Goal: Transaction & Acquisition: Purchase product/service

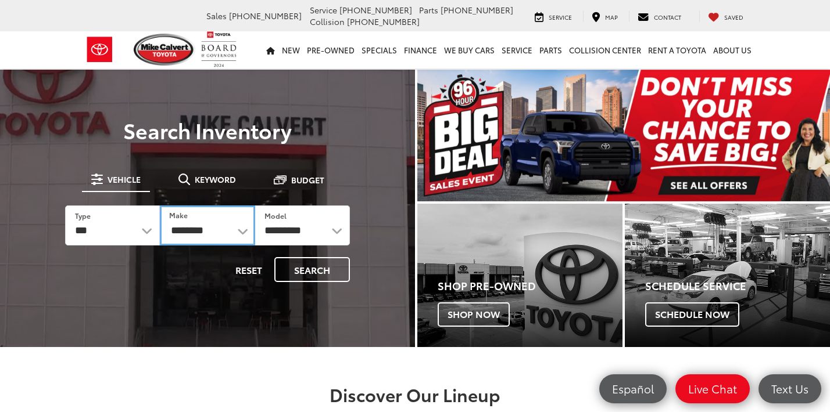
select select "******"
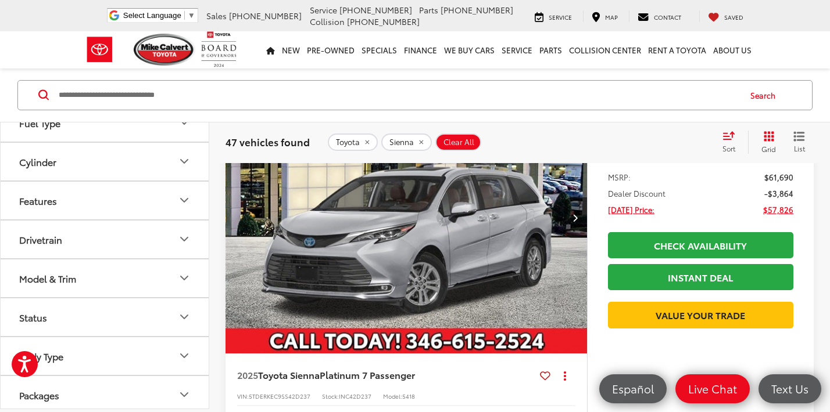
scroll to position [392, 0]
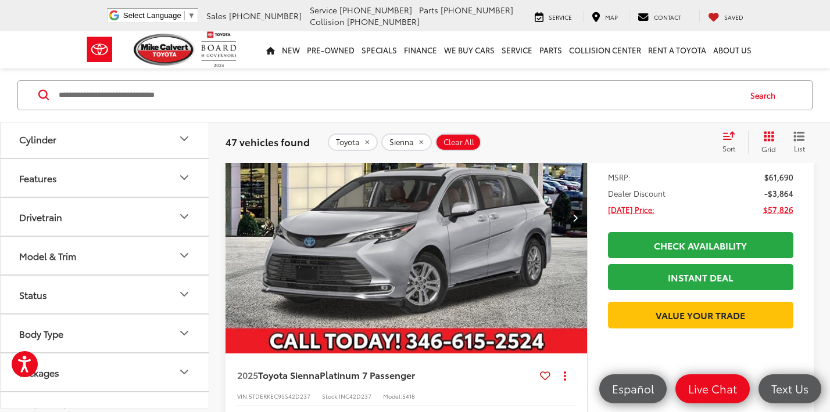
click at [181, 252] on icon "Model & Trim" at bounding box center [184, 256] width 14 height 14
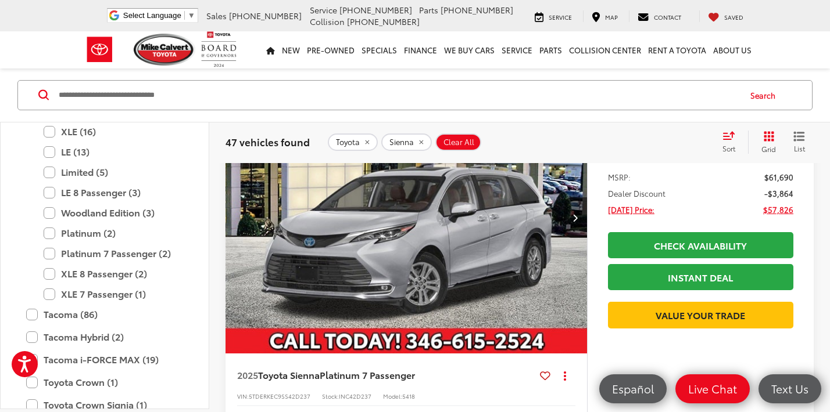
scroll to position [1308, 0]
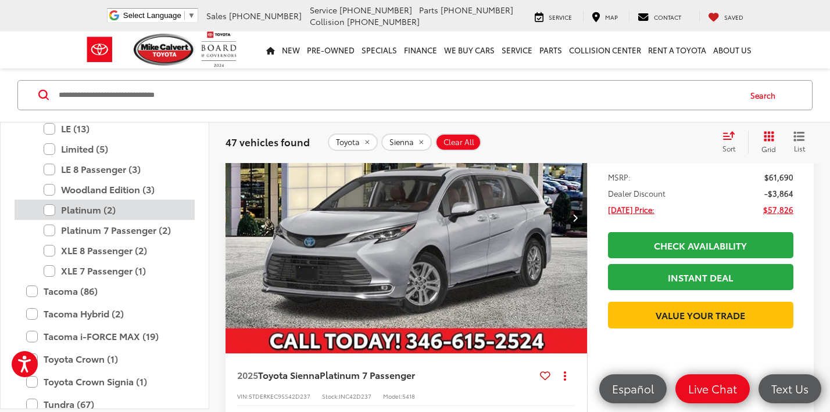
click at [48, 212] on label "Platinum (2)" at bounding box center [113, 210] width 139 height 20
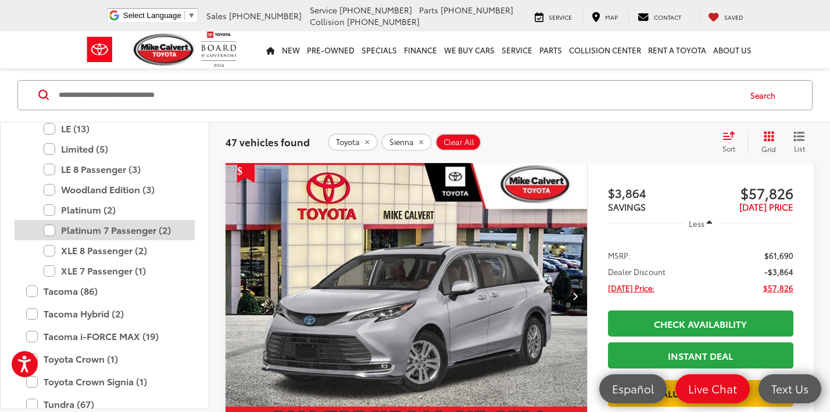
scroll to position [73, 0]
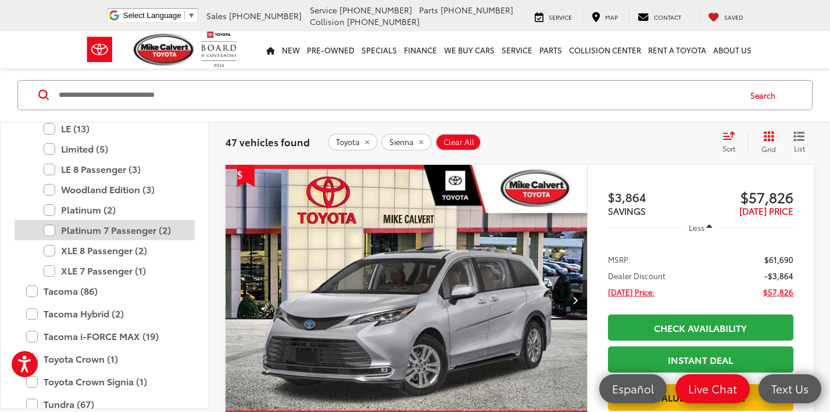
click at [50, 231] on label "Platinum 7 Passenger (2)" at bounding box center [113, 231] width 139 height 20
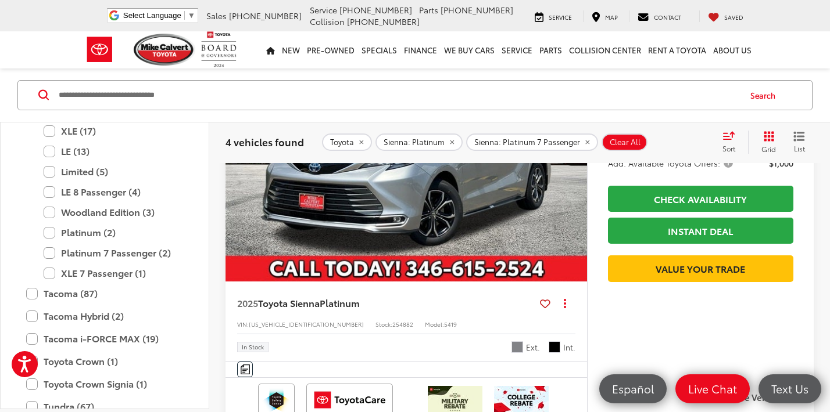
scroll to position [1093, 0]
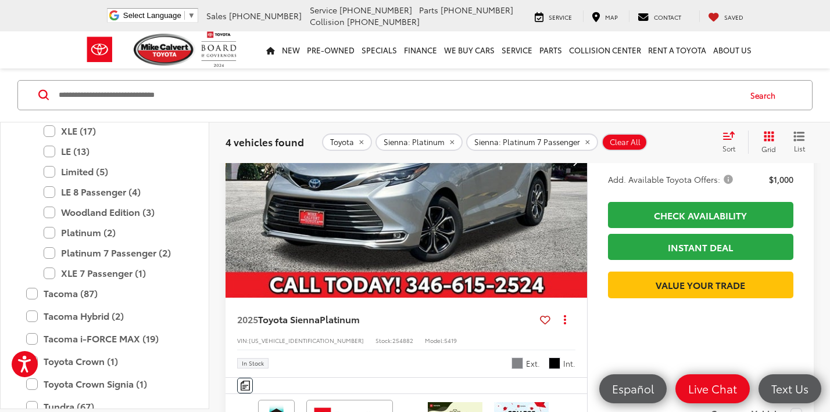
click at [460, 261] on img "2025 Toyota Sienna Platinum 0" at bounding box center [406, 163] width 363 height 272
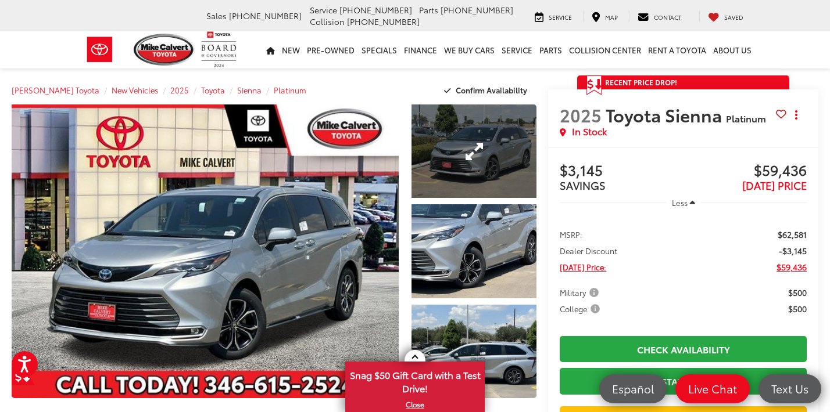
click at [480, 157] on link "Expand Photo 1" at bounding box center [473, 152] width 125 height 94
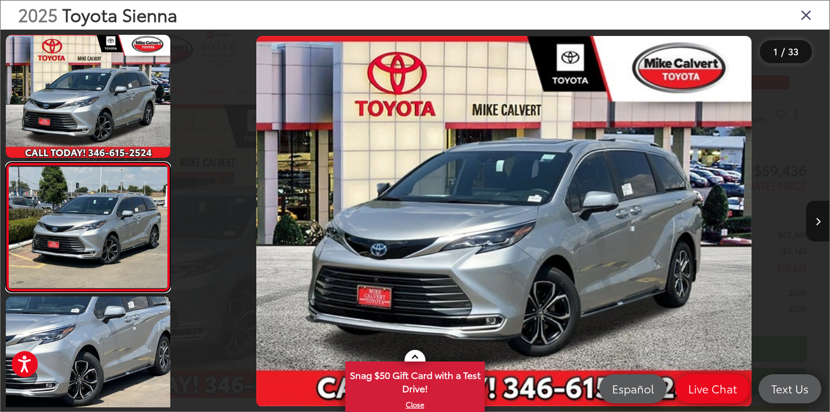
scroll to position [40, 0]
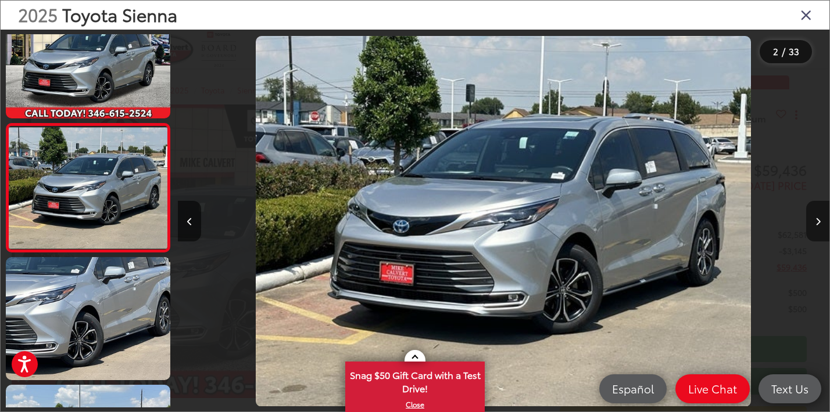
click at [817, 223] on icon "Next image" at bounding box center [817, 222] width 5 height 8
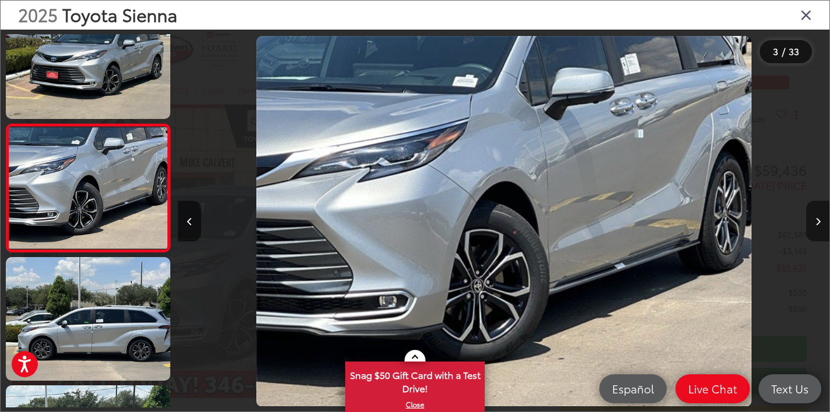
scroll to position [168, 0]
click at [817, 223] on icon "Next image" at bounding box center [817, 222] width 5 height 8
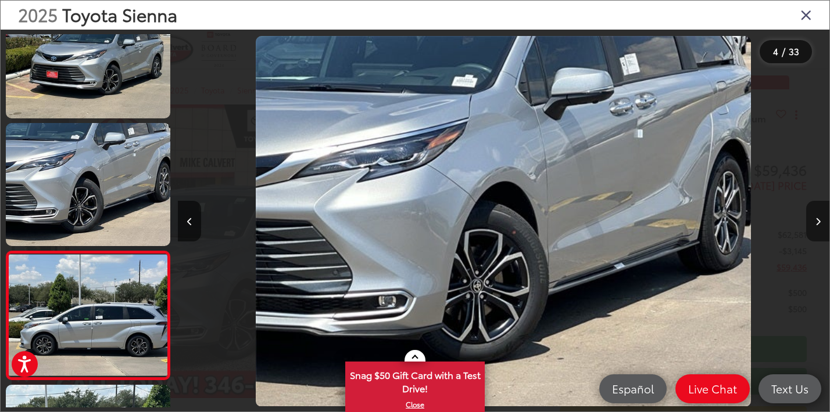
scroll to position [296, 0]
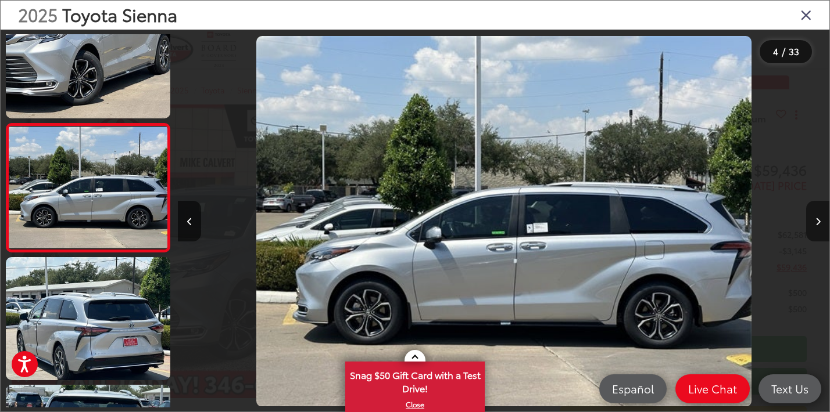
click at [817, 223] on icon "Next image" at bounding box center [817, 222] width 5 height 8
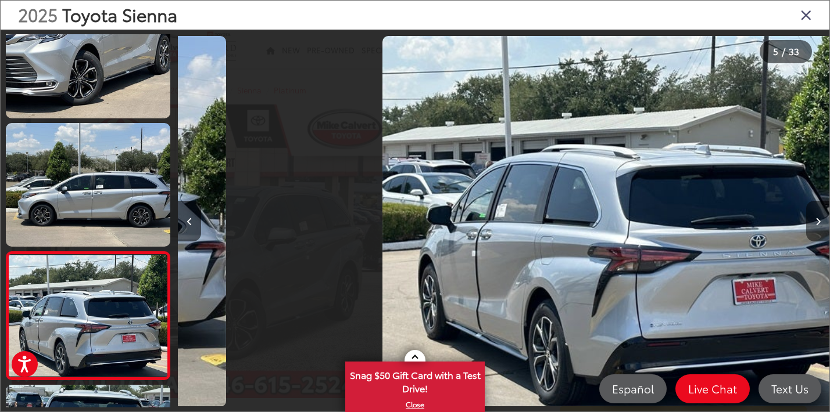
scroll to position [424, 0]
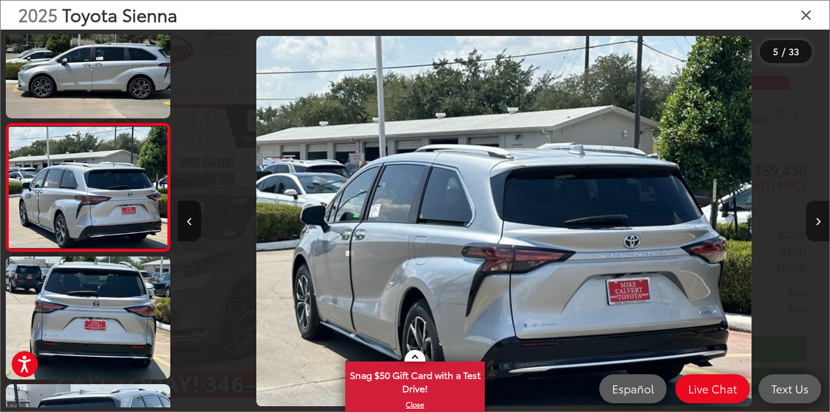
click at [817, 223] on icon "Next image" at bounding box center [817, 222] width 5 height 8
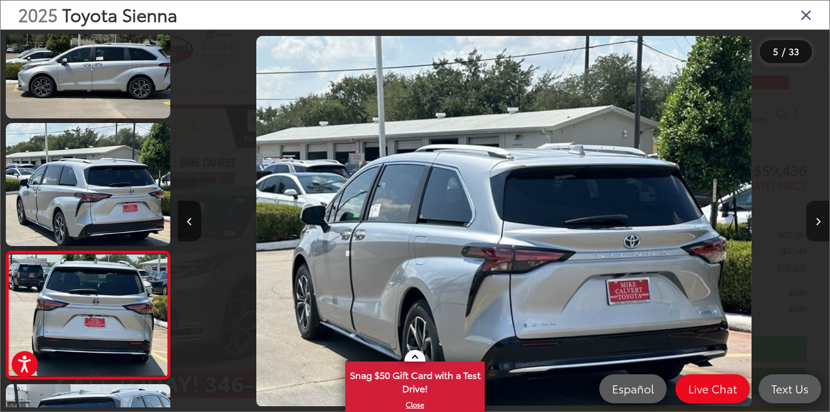
scroll to position [552, 0]
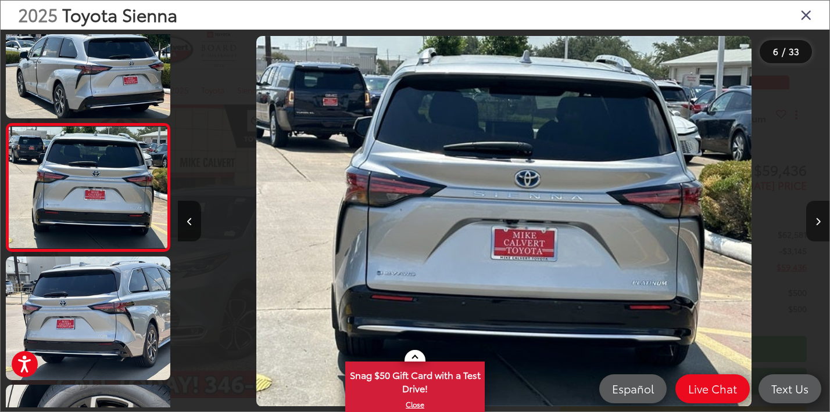
click at [817, 223] on icon "Next image" at bounding box center [817, 222] width 5 height 8
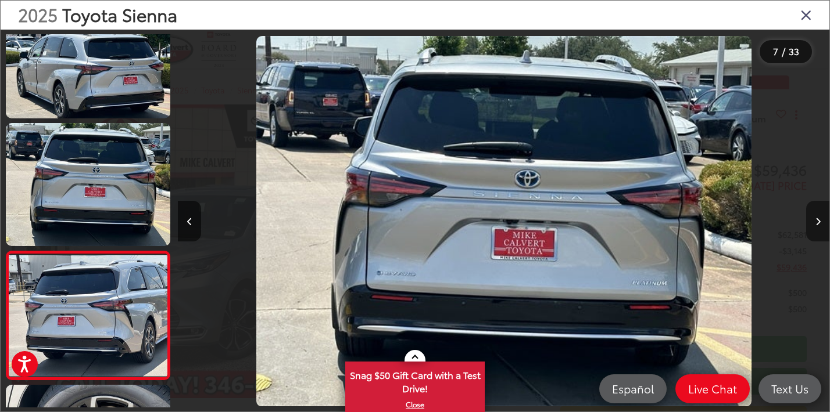
scroll to position [680, 0]
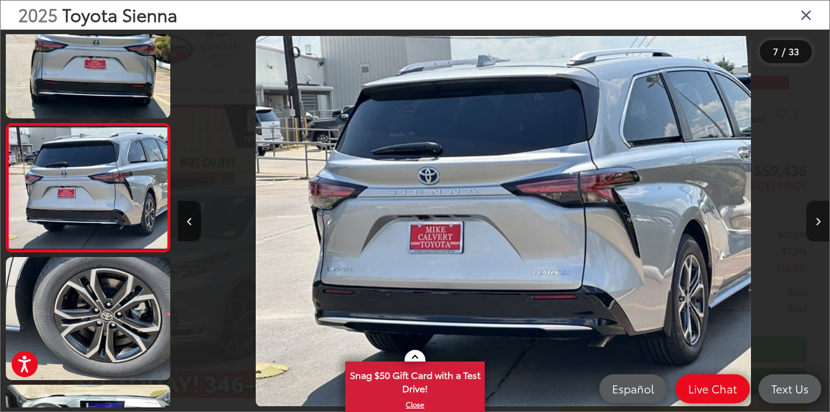
click at [817, 223] on icon "Next image" at bounding box center [817, 222] width 5 height 8
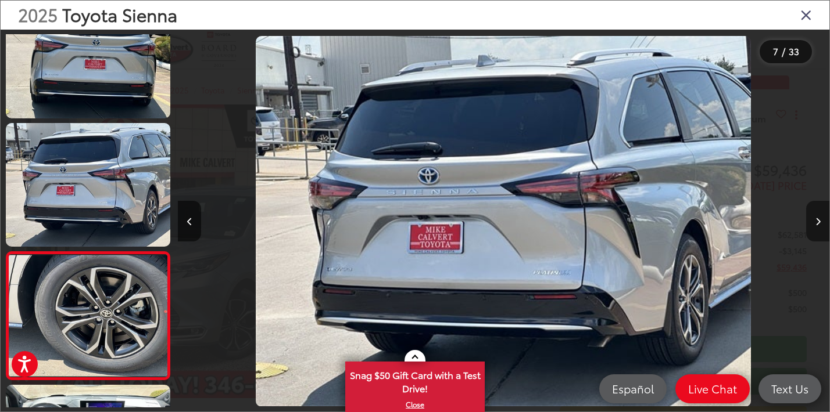
scroll to position [808, 0]
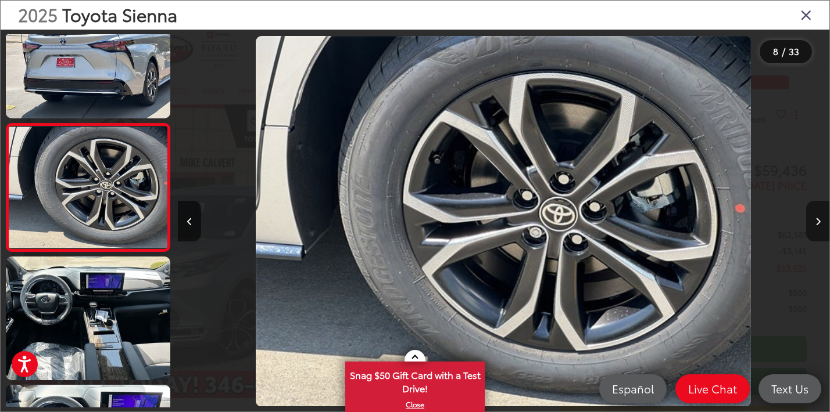
click at [817, 223] on icon "Next image" at bounding box center [817, 222] width 5 height 8
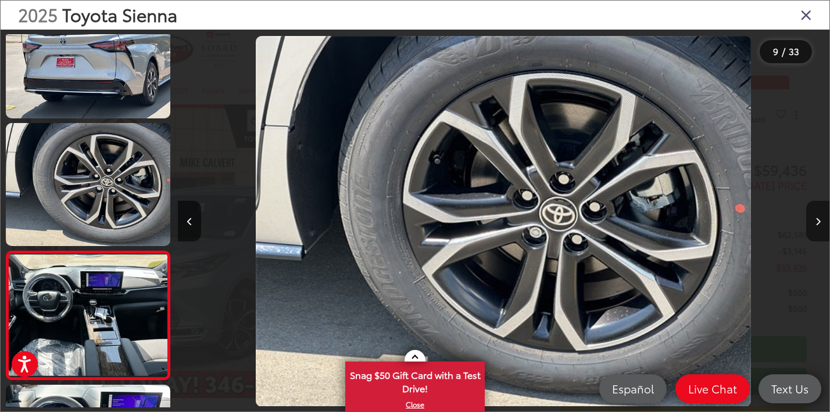
scroll to position [936, 0]
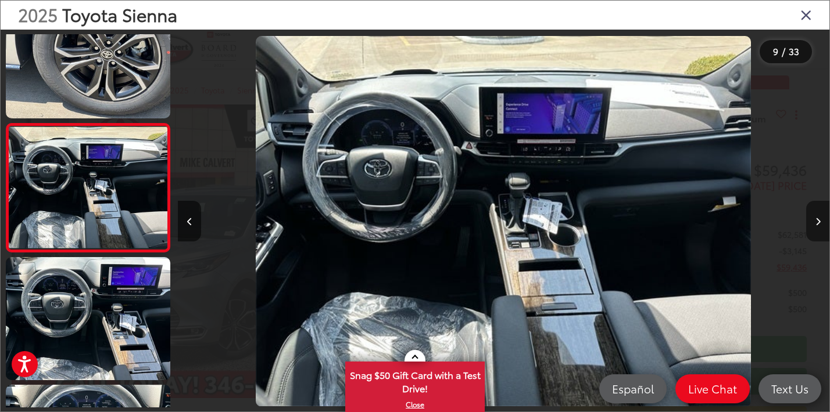
click at [817, 223] on icon "Next image" at bounding box center [817, 222] width 5 height 8
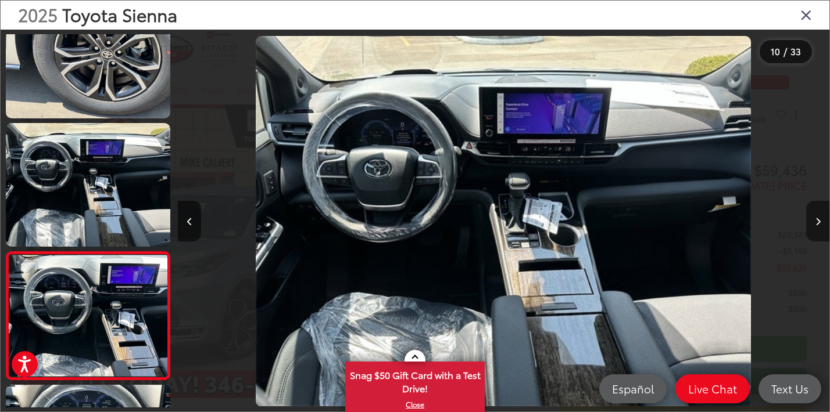
scroll to position [1064, 0]
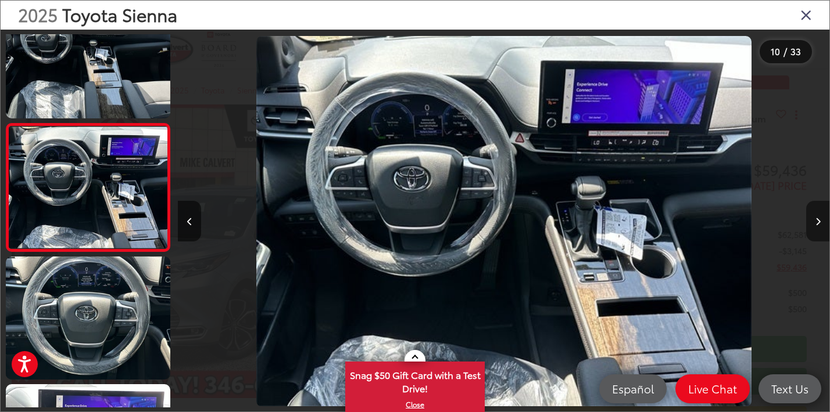
click at [817, 223] on icon "Next image" at bounding box center [817, 222] width 5 height 8
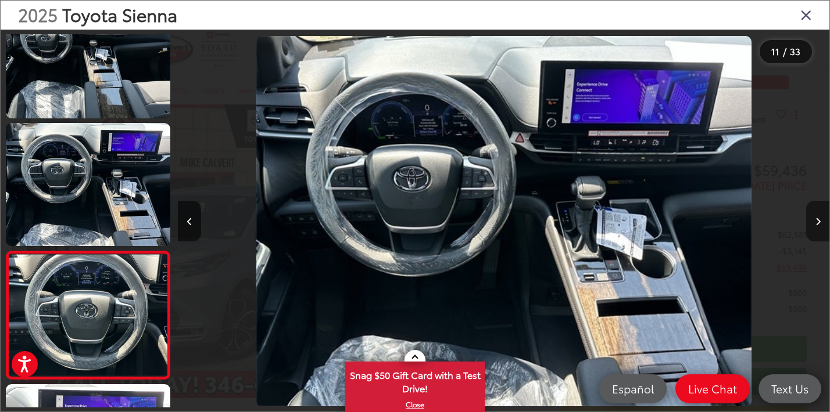
scroll to position [1192, 0]
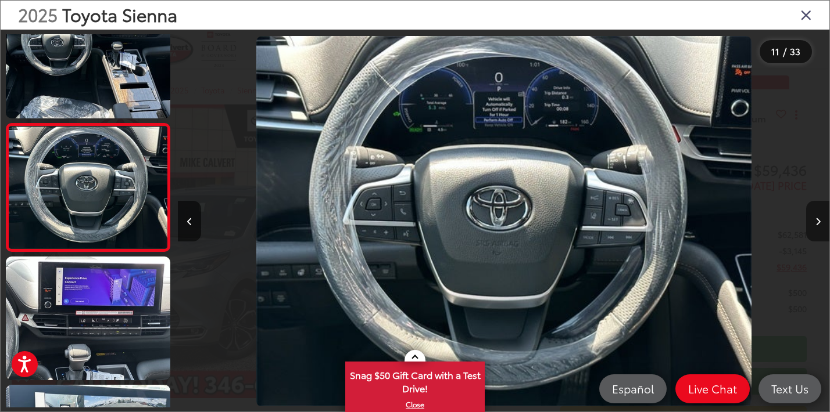
click at [817, 223] on icon "Next image" at bounding box center [817, 222] width 5 height 8
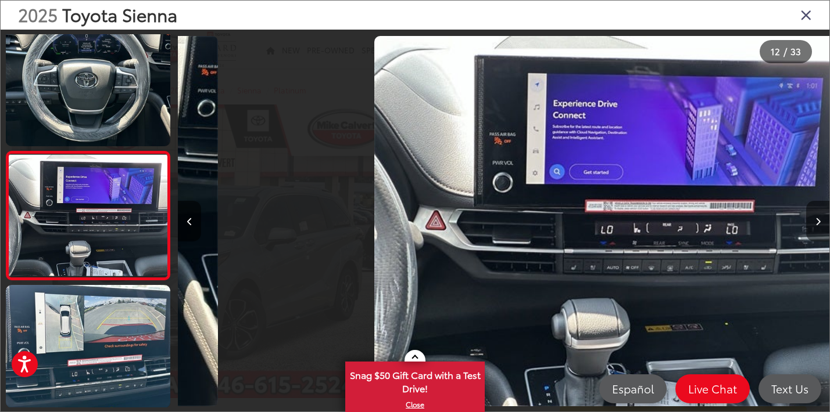
scroll to position [1320, 0]
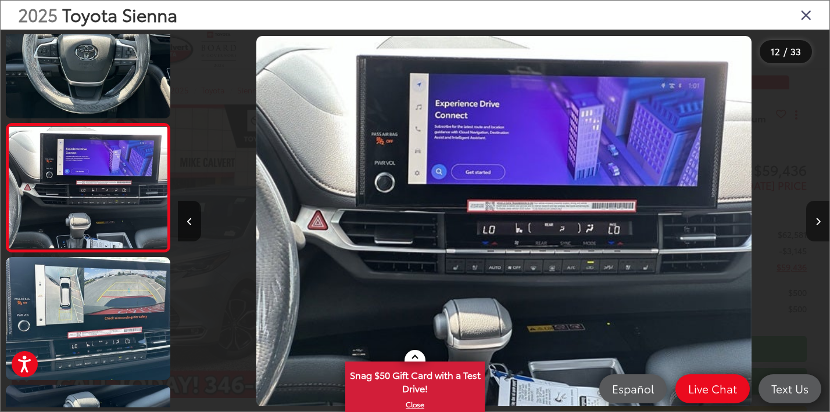
click at [817, 223] on icon "Next image" at bounding box center [817, 222] width 5 height 8
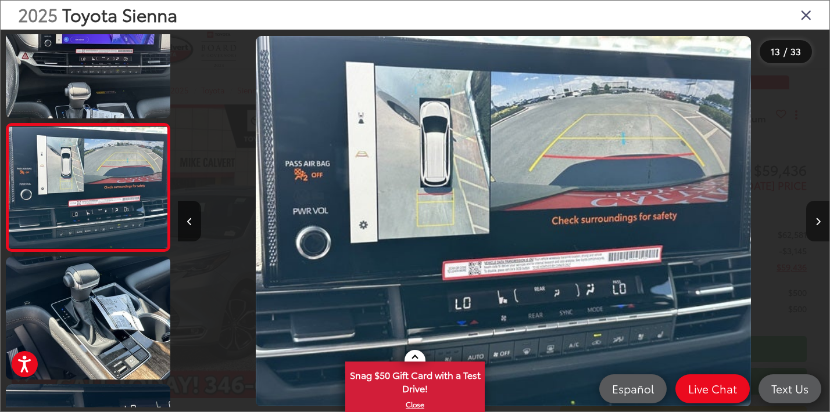
click at [817, 223] on icon "Next image" at bounding box center [817, 222] width 5 height 8
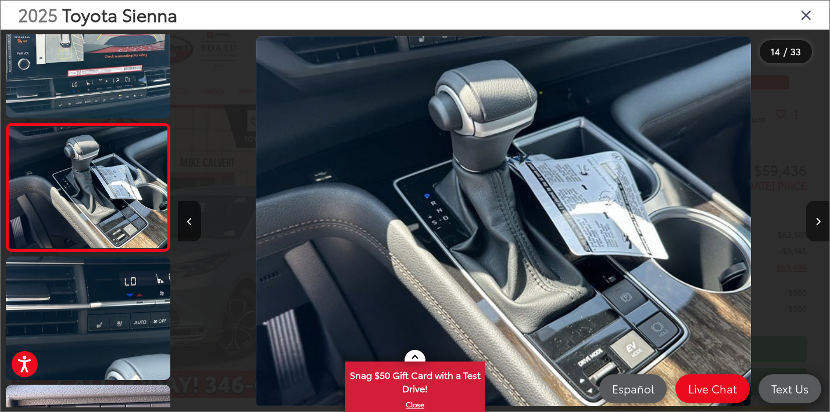
click at [817, 223] on icon "Next image" at bounding box center [817, 222] width 5 height 8
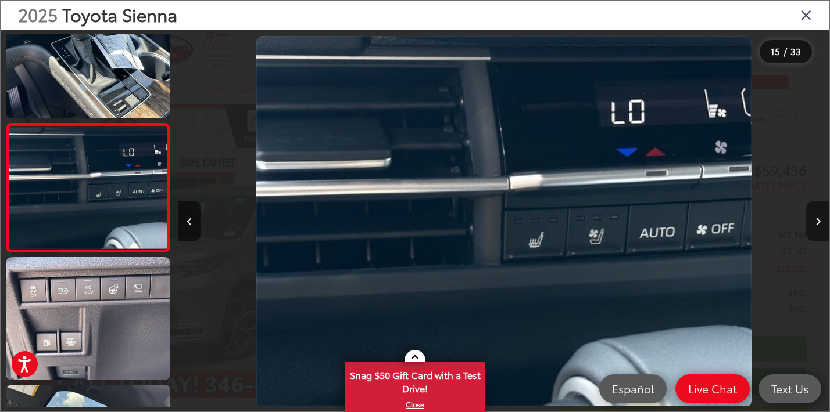
click at [817, 223] on icon "Next image" at bounding box center [817, 222] width 5 height 8
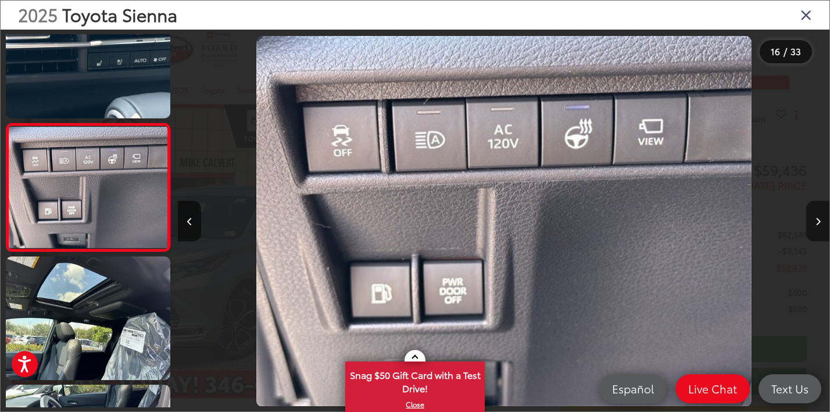
click at [817, 223] on icon "Next image" at bounding box center [817, 222] width 5 height 8
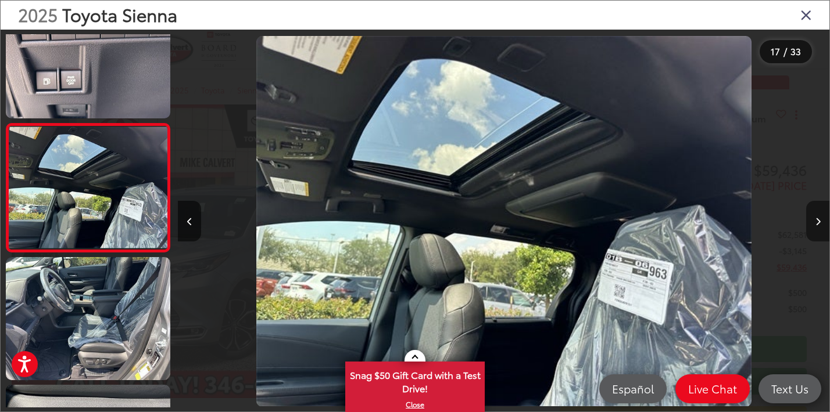
click at [817, 223] on icon "Next image" at bounding box center [817, 222] width 5 height 8
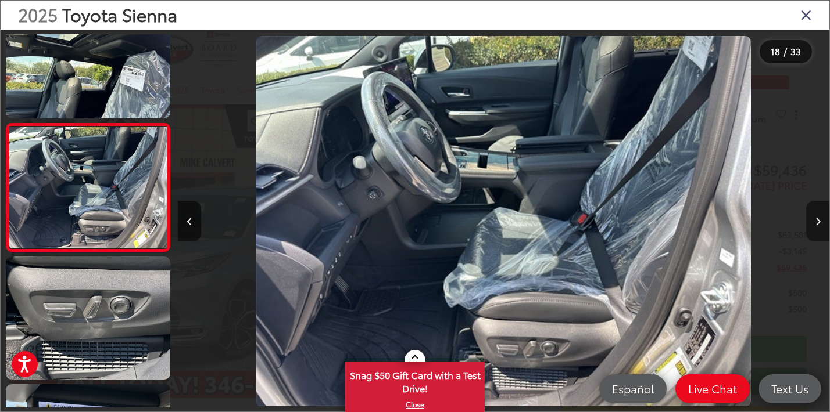
click at [817, 223] on icon "Next image" at bounding box center [817, 222] width 5 height 8
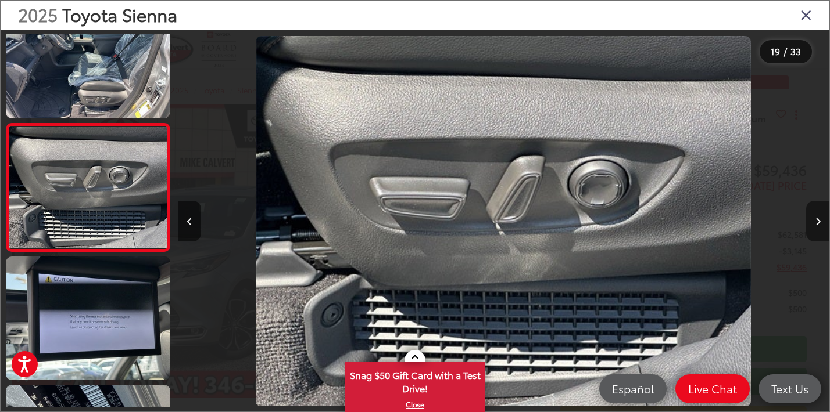
click at [817, 223] on icon "Next image" at bounding box center [817, 222] width 5 height 8
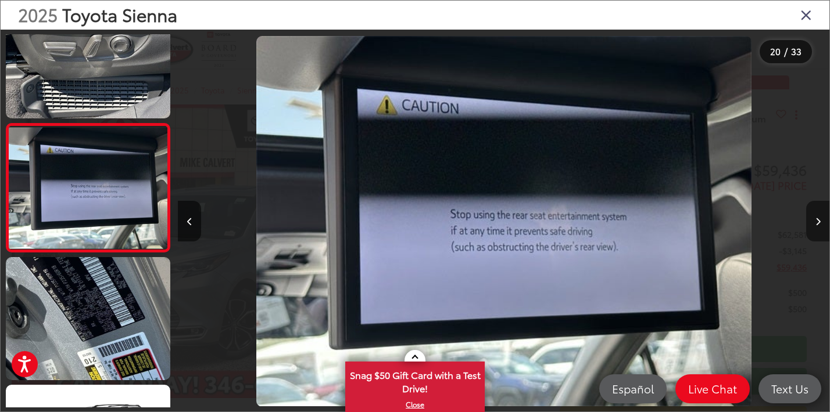
click at [817, 223] on icon "Next image" at bounding box center [817, 222] width 5 height 8
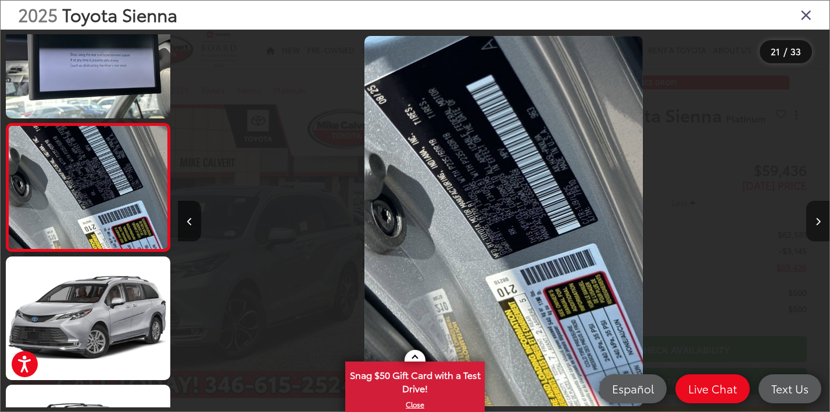
click at [817, 223] on icon "Next image" at bounding box center [817, 222] width 5 height 8
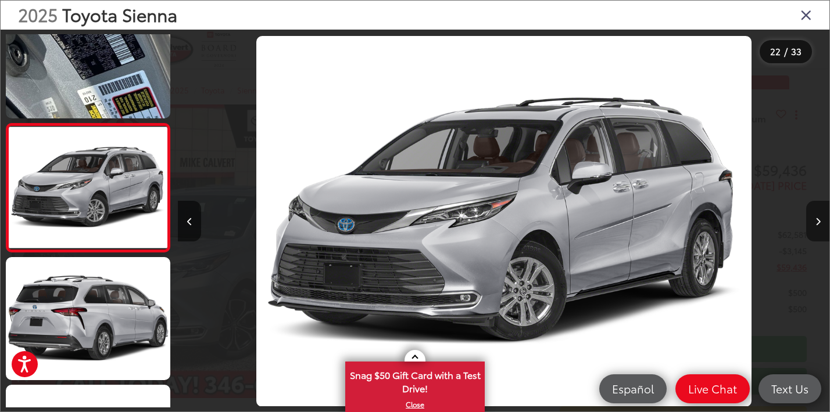
click at [817, 223] on icon "Next image" at bounding box center [817, 222] width 5 height 8
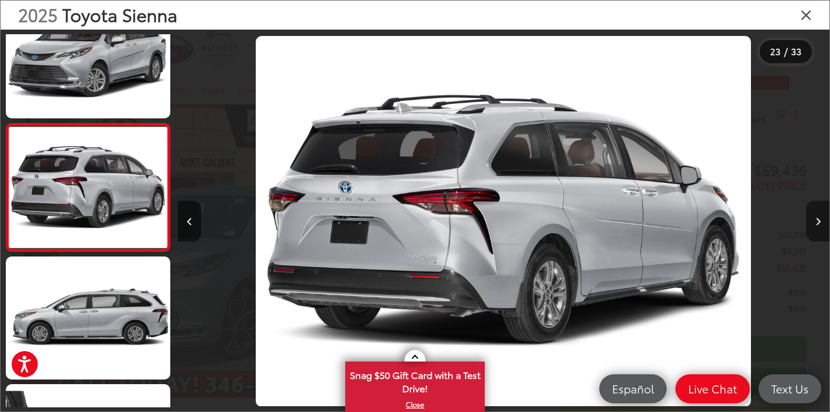
click at [815, 223] on icon "Next image" at bounding box center [817, 222] width 5 height 8
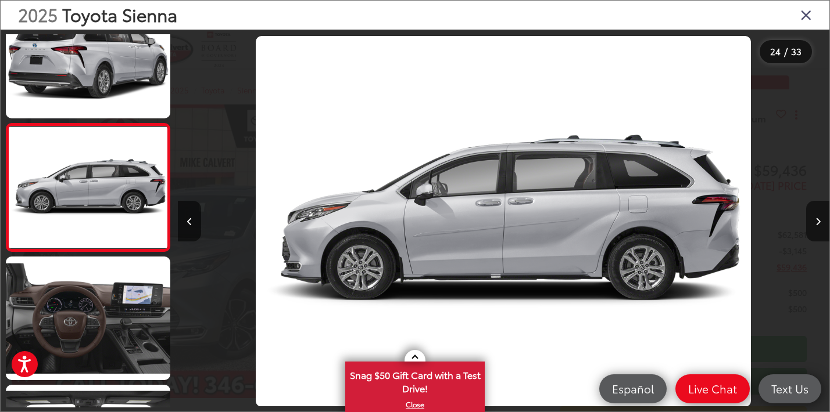
click at [805, 16] on icon "Close gallery" at bounding box center [806, 14] width 12 height 15
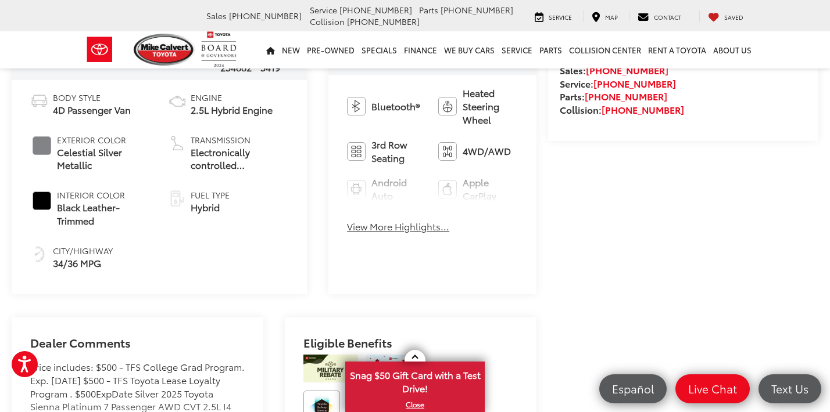
click at [347, 230] on button "View More Highlights..." at bounding box center [398, 226] width 102 height 13
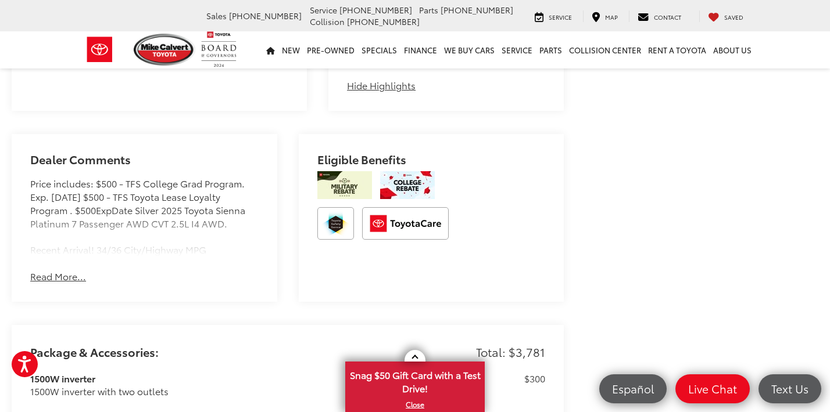
click at [69, 270] on button "Read More..." at bounding box center [58, 276] width 56 height 13
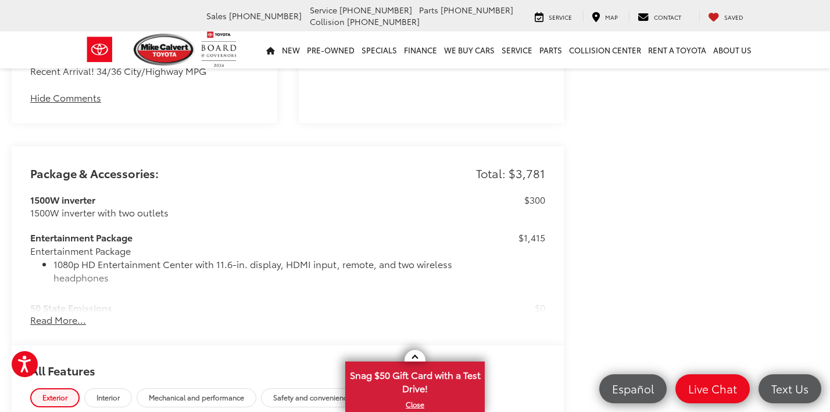
click at [61, 314] on button "Read More..." at bounding box center [58, 320] width 56 height 13
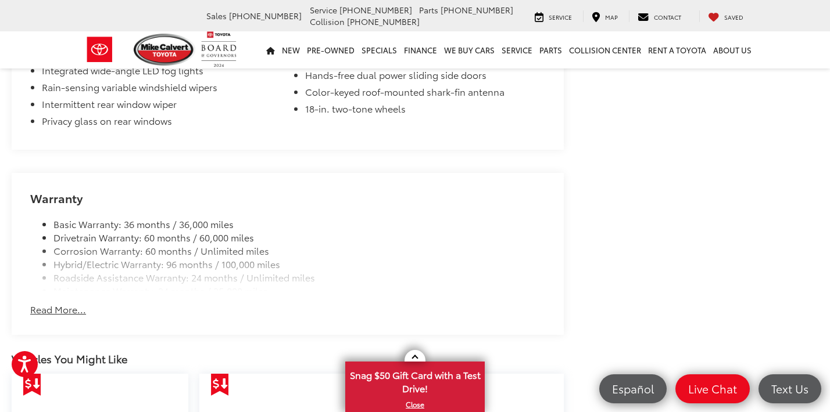
click at [72, 303] on button "Read More..." at bounding box center [58, 309] width 56 height 13
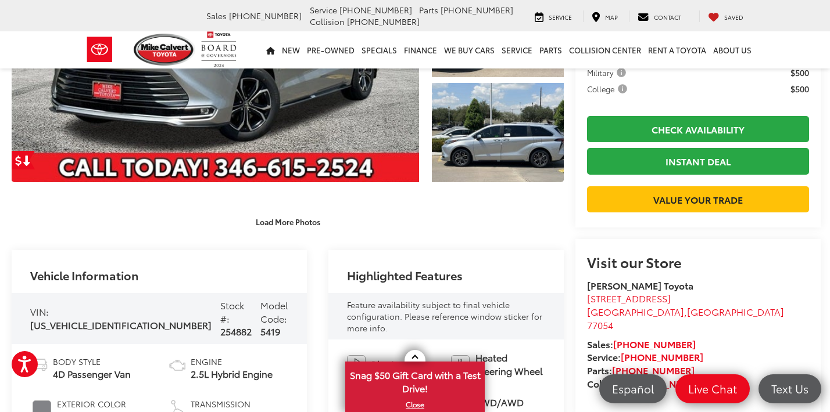
scroll to position [221, 0]
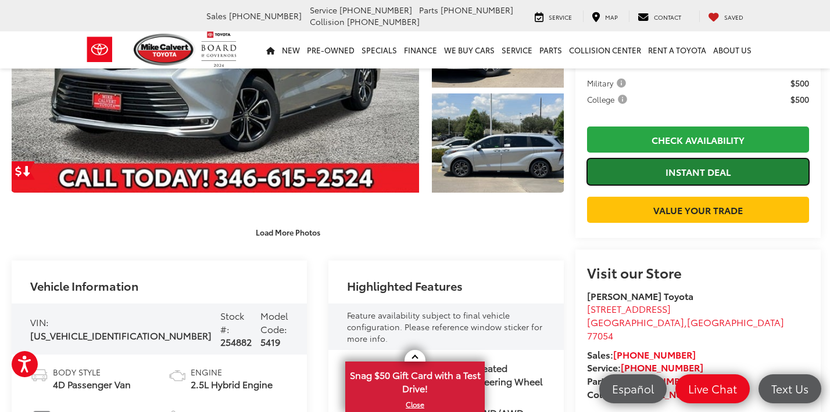
click at [639, 173] on link "Instant Deal" at bounding box center [698, 172] width 222 height 26
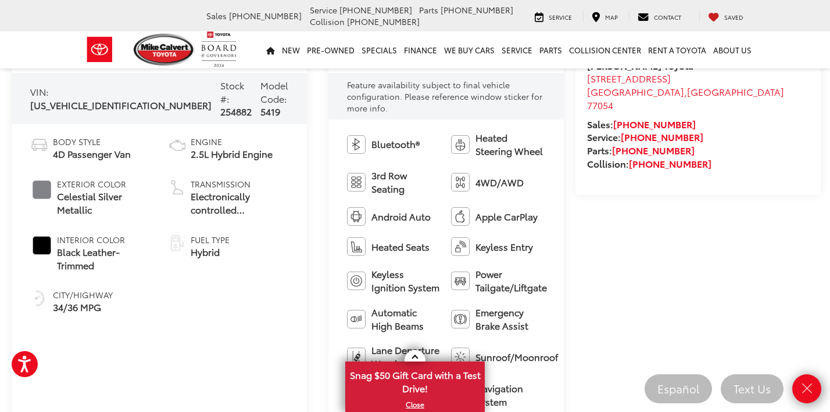
scroll to position [433, 0]
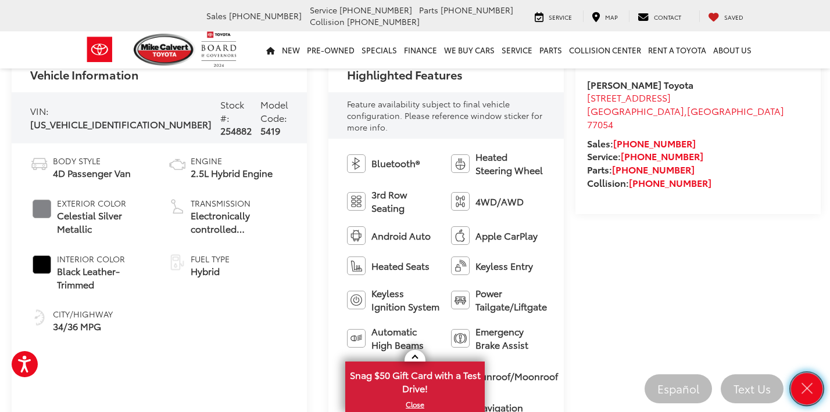
click at [805, 382] on icon "Close" at bounding box center [806, 389] width 16 height 16
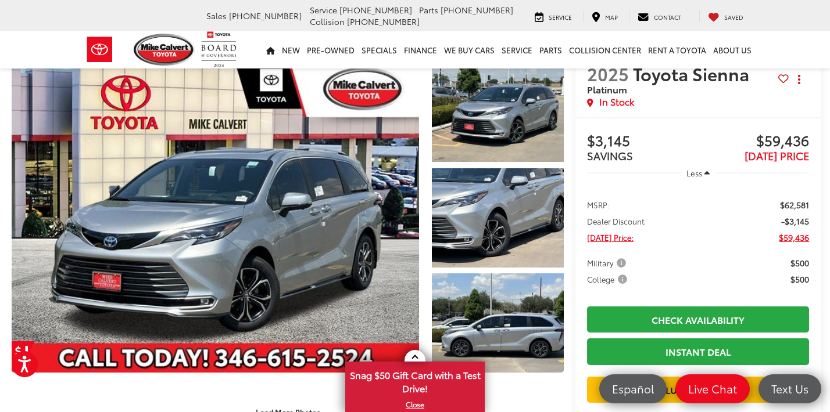
scroll to position [42, 0]
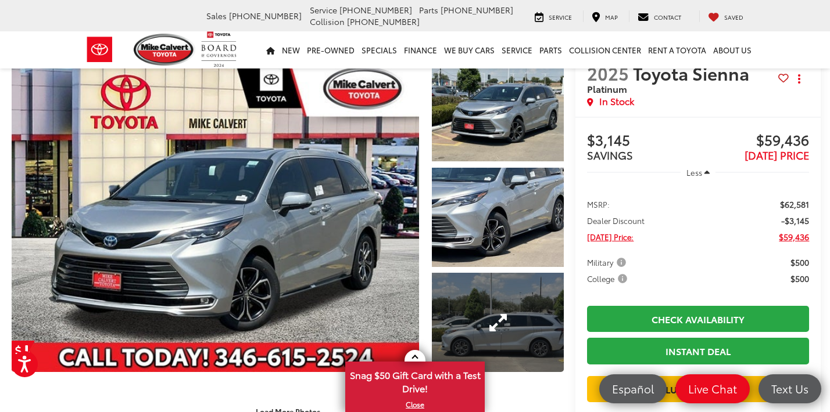
click at [519, 303] on link "Expand Photo 3" at bounding box center [498, 322] width 132 height 99
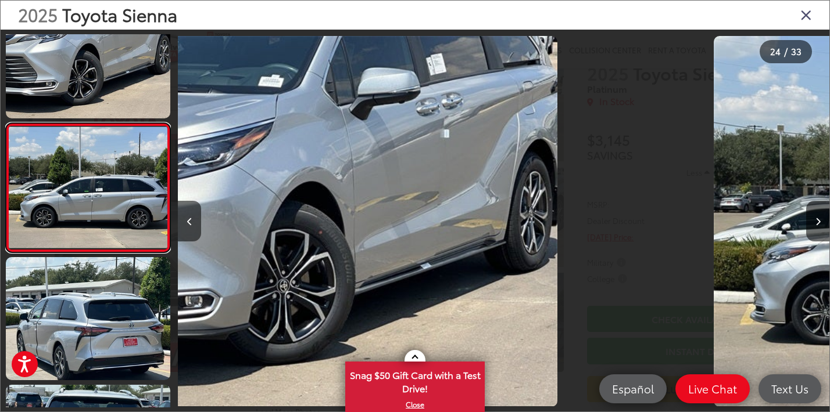
scroll to position [0, 1953]
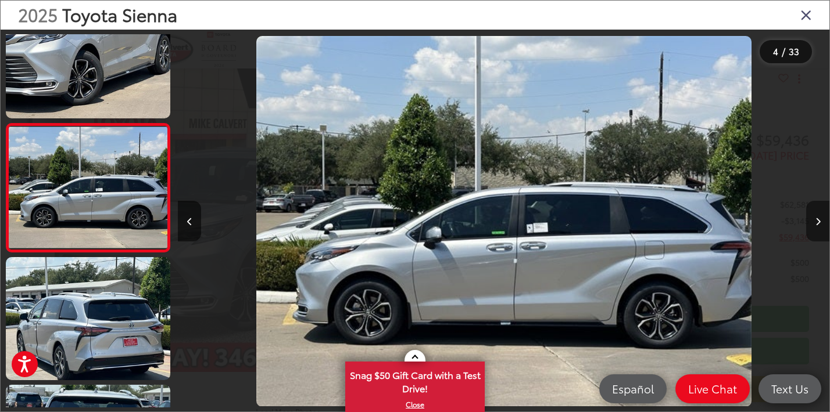
click at [815, 220] on icon "Next image" at bounding box center [817, 222] width 5 height 8
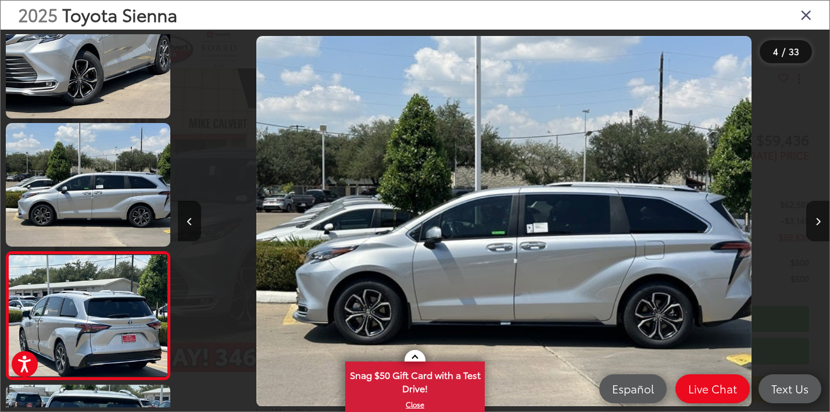
scroll to position [0, 2605]
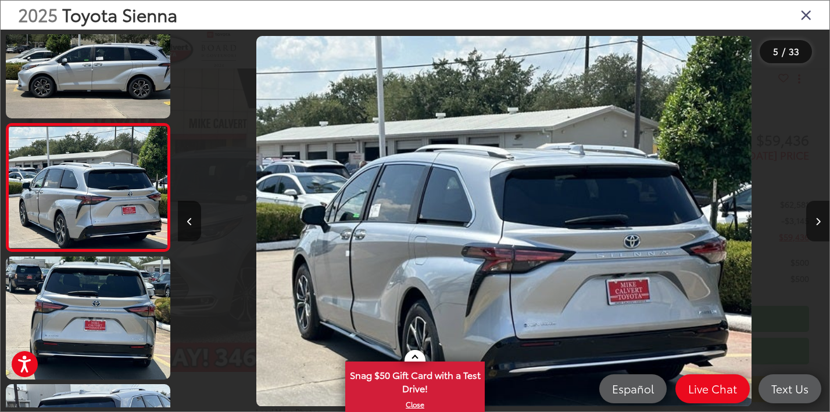
click at [816, 220] on icon "Next image" at bounding box center [817, 222] width 5 height 8
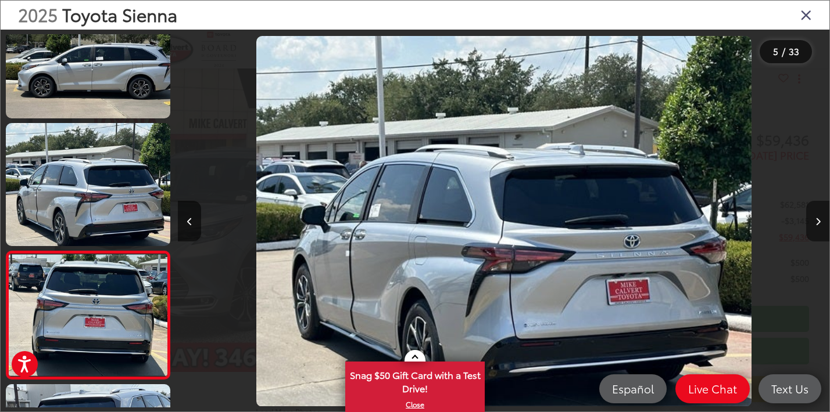
scroll to position [552, 0]
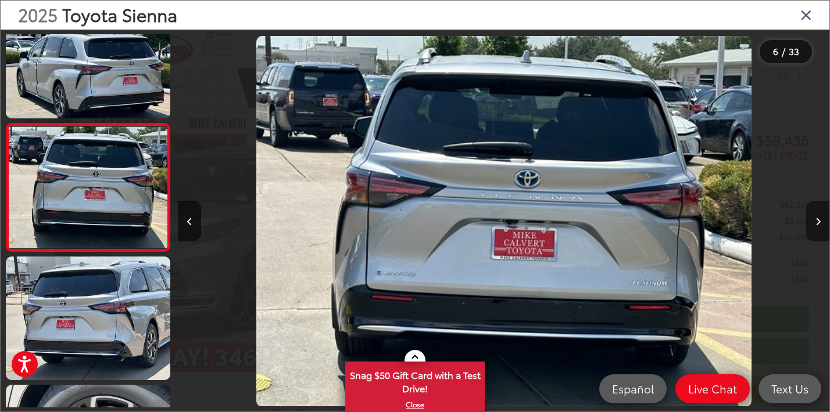
click at [816, 220] on icon "Next image" at bounding box center [817, 222] width 5 height 8
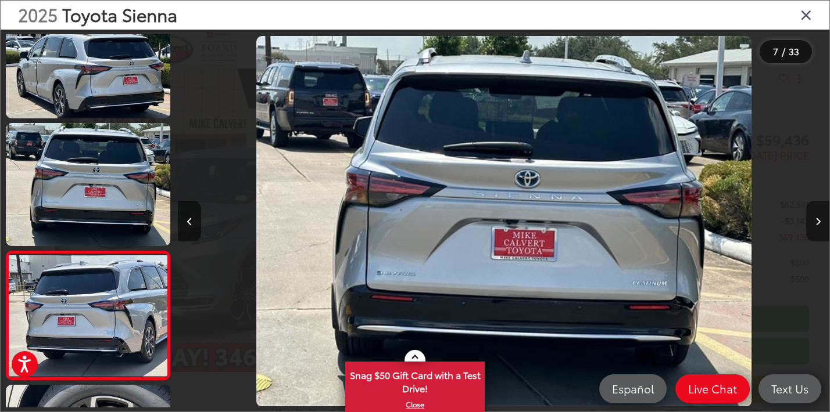
scroll to position [680, 0]
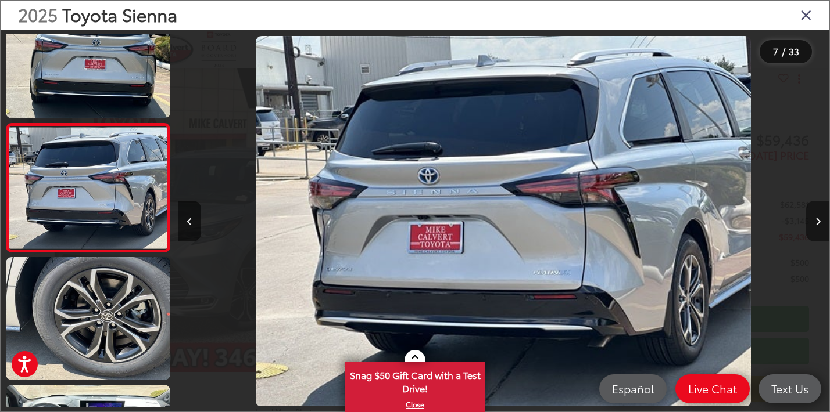
click at [816, 220] on icon "Next image" at bounding box center [817, 222] width 5 height 8
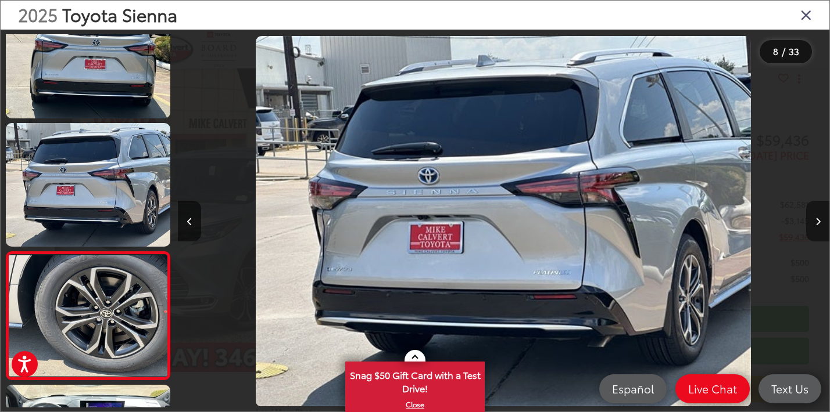
scroll to position [0, 4558]
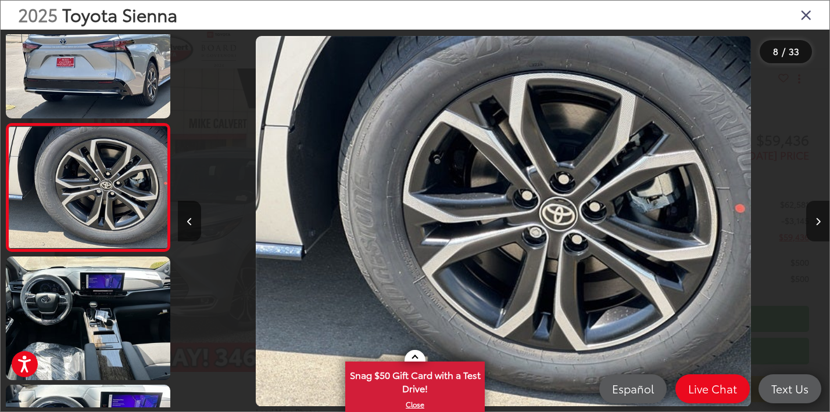
click at [816, 220] on icon "Next image" at bounding box center [817, 222] width 5 height 8
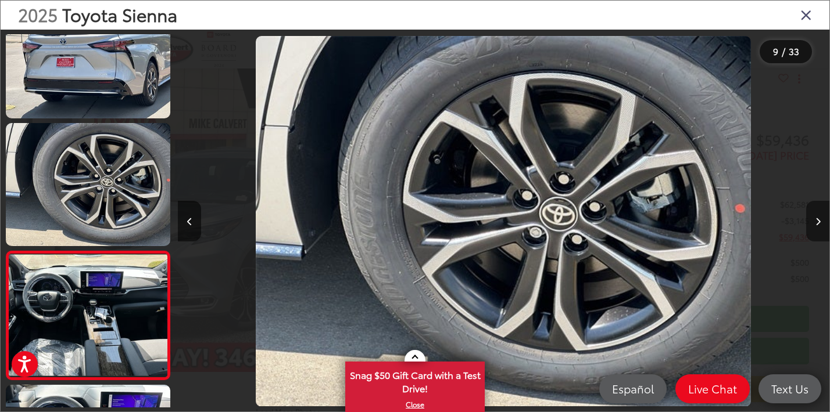
scroll to position [936, 0]
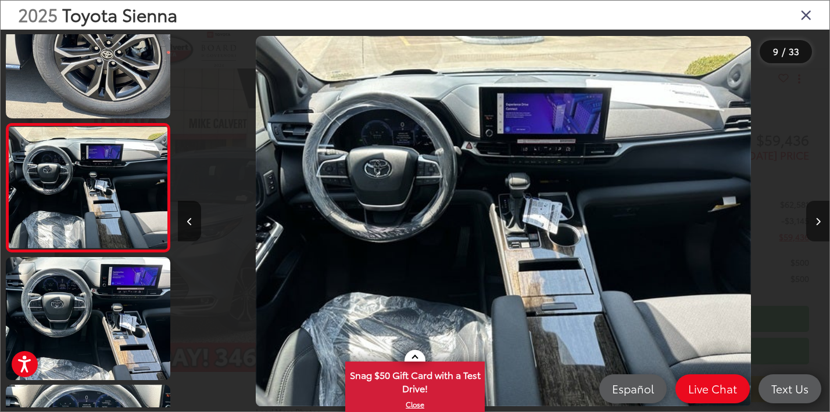
click at [816, 220] on icon "Next image" at bounding box center [817, 222] width 5 height 8
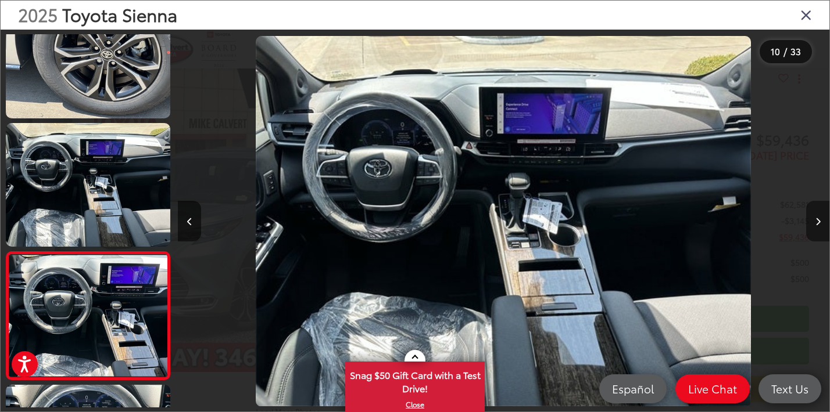
scroll to position [1064, 0]
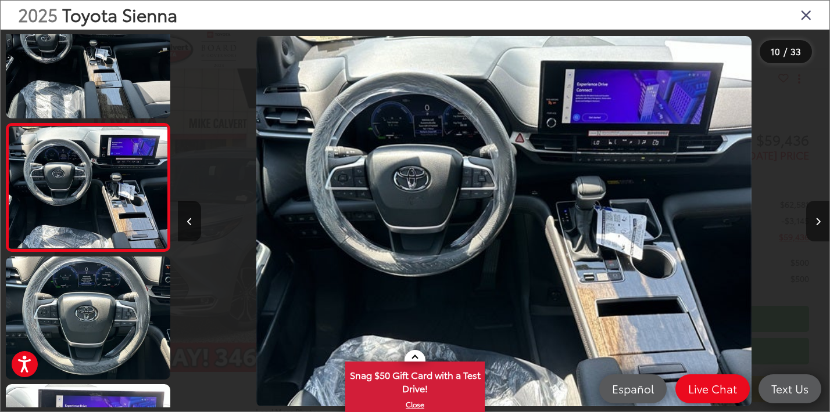
click at [816, 220] on icon "Next image" at bounding box center [817, 222] width 5 height 8
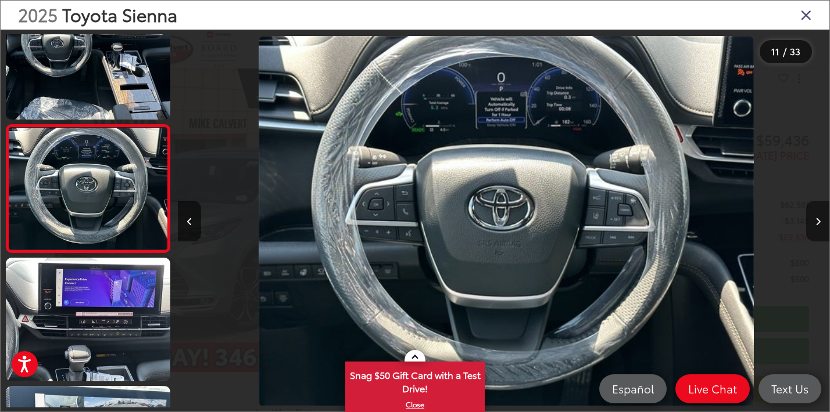
scroll to position [1192, 0]
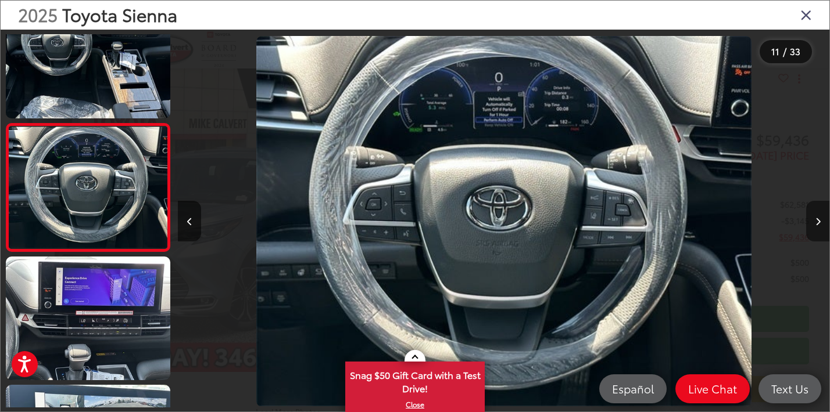
click at [816, 220] on icon "Next image" at bounding box center [817, 222] width 5 height 8
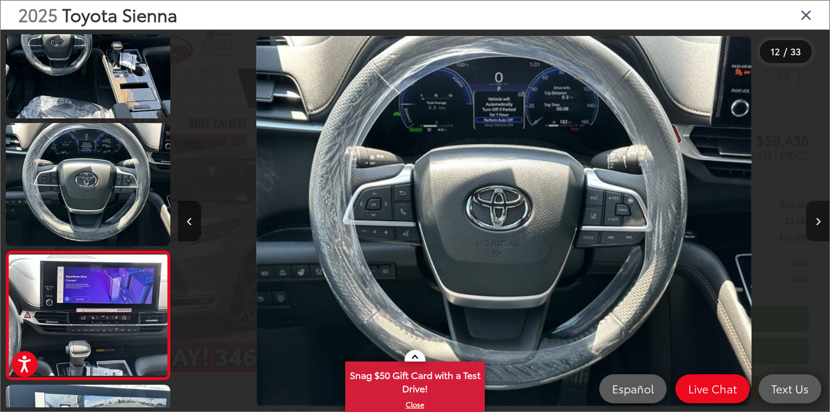
scroll to position [1320, 0]
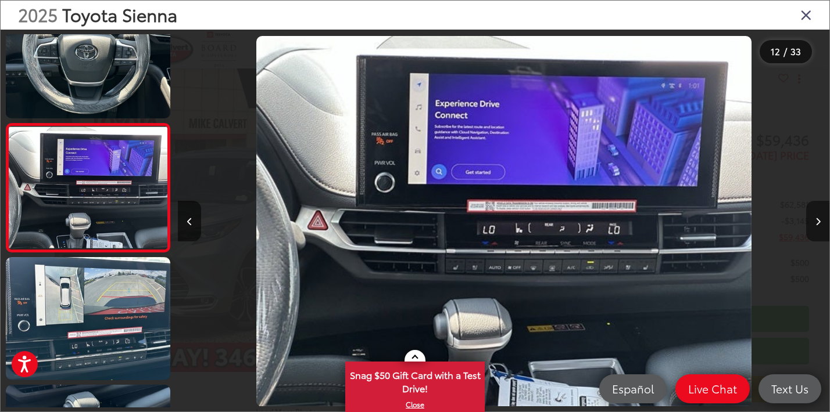
click at [816, 220] on icon "Next image" at bounding box center [817, 222] width 5 height 8
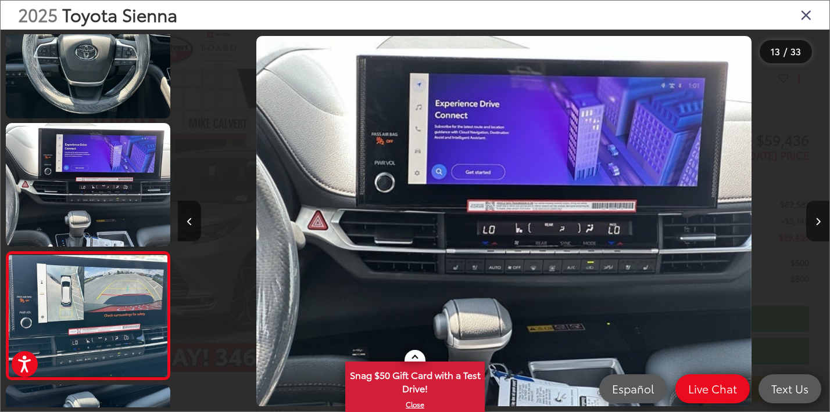
scroll to position [1448, 0]
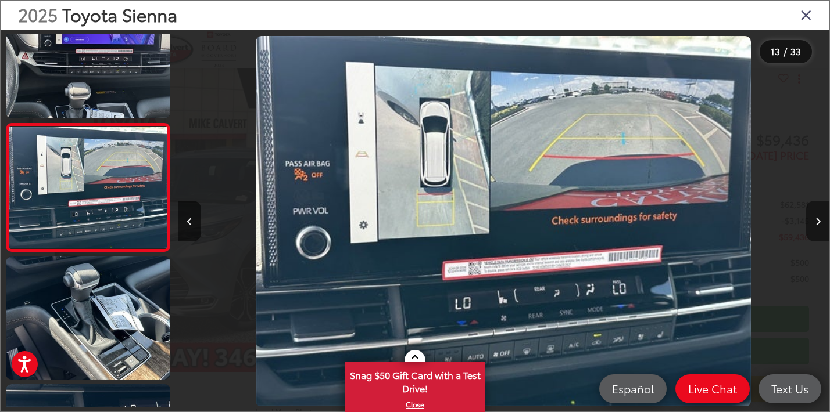
click at [816, 220] on icon "Next image" at bounding box center [817, 222] width 5 height 8
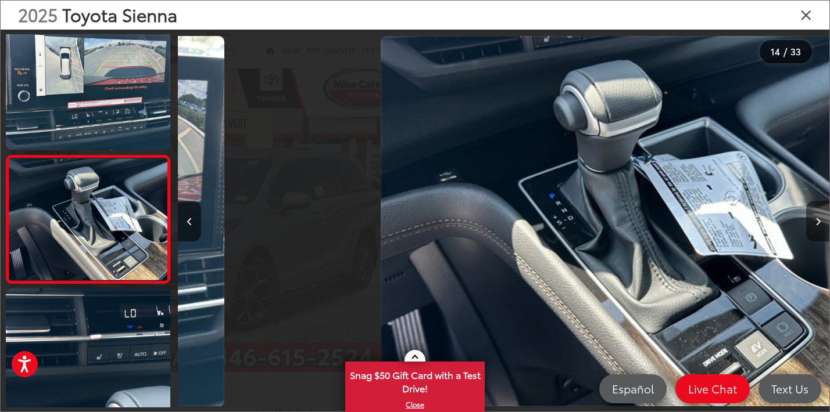
scroll to position [1576, 0]
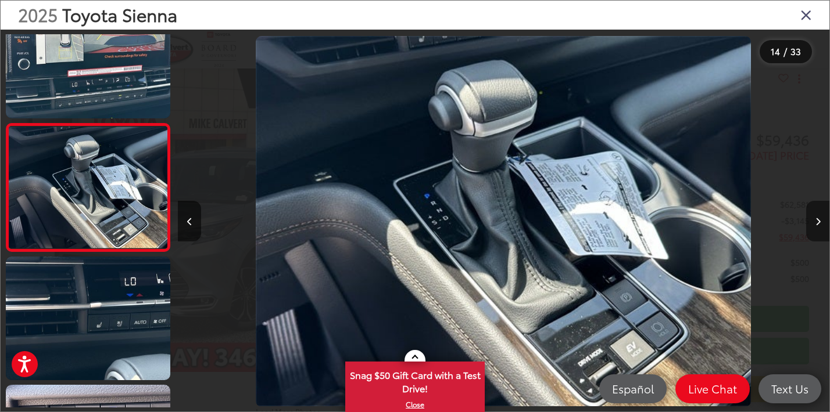
click at [816, 220] on icon "Next image" at bounding box center [817, 222] width 5 height 8
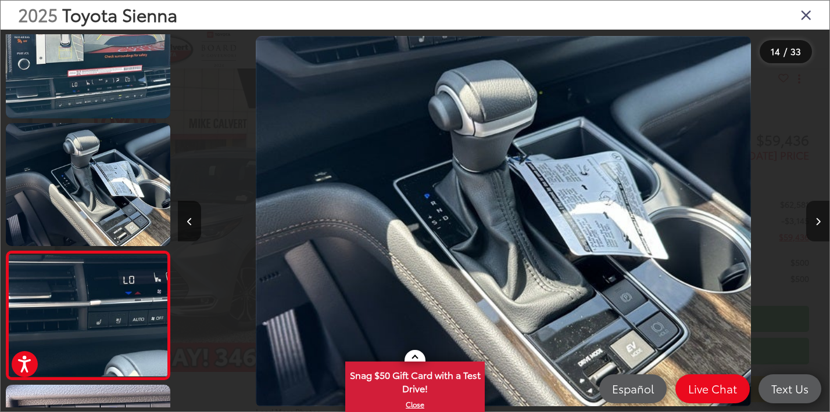
scroll to position [1704, 0]
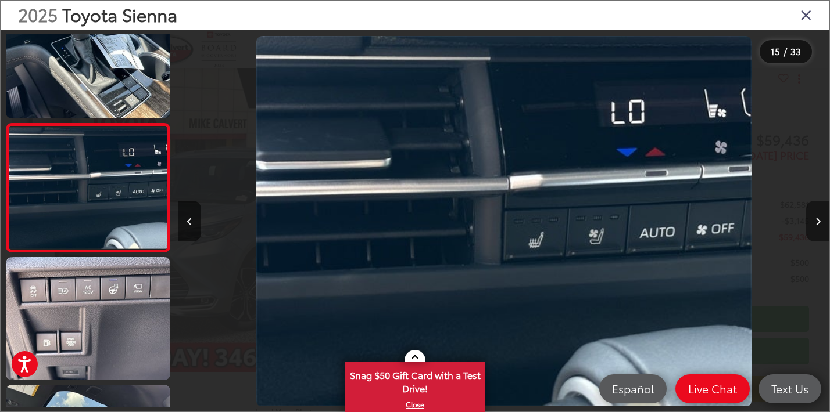
click at [816, 220] on icon "Next image" at bounding box center [817, 222] width 5 height 8
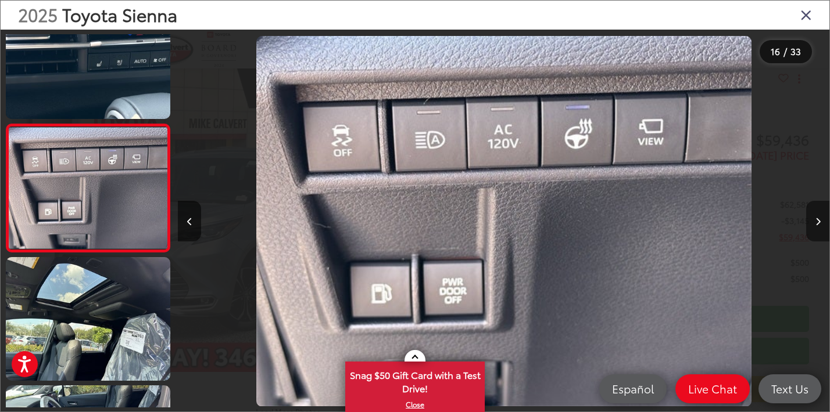
scroll to position [0, 9767]
click at [816, 220] on icon "Next image" at bounding box center [817, 222] width 5 height 8
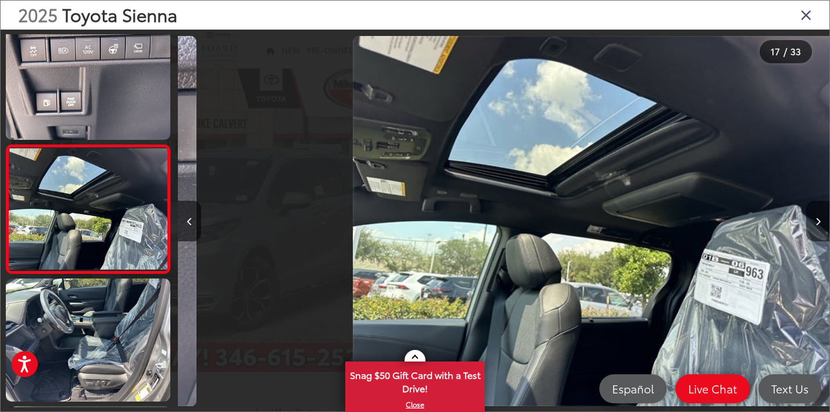
scroll to position [1960, 0]
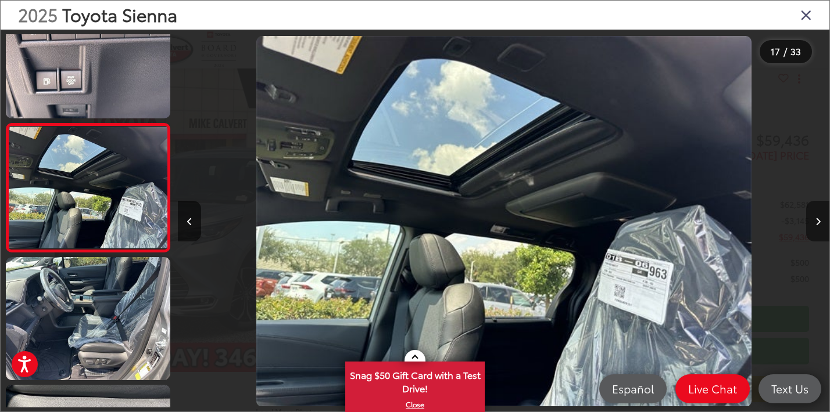
click at [816, 220] on icon "Next image" at bounding box center [817, 222] width 5 height 8
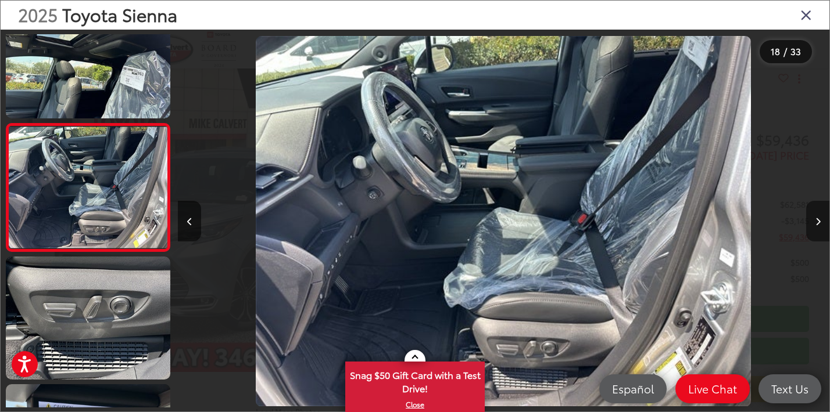
click at [816, 220] on icon "Next image" at bounding box center [817, 222] width 5 height 8
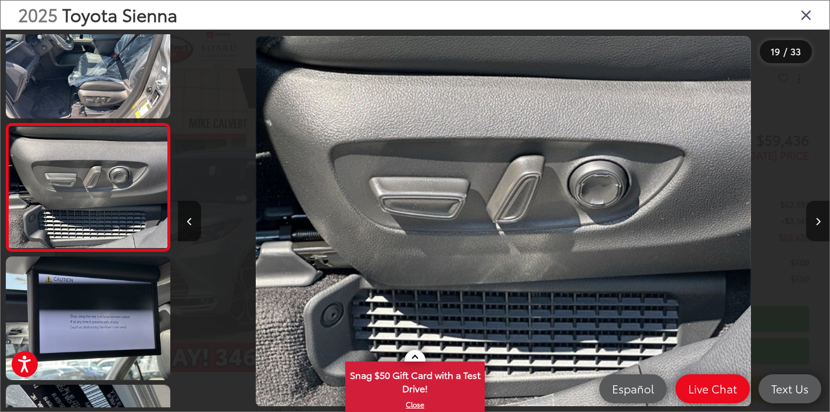
click at [816, 220] on icon "Next image" at bounding box center [817, 222] width 5 height 8
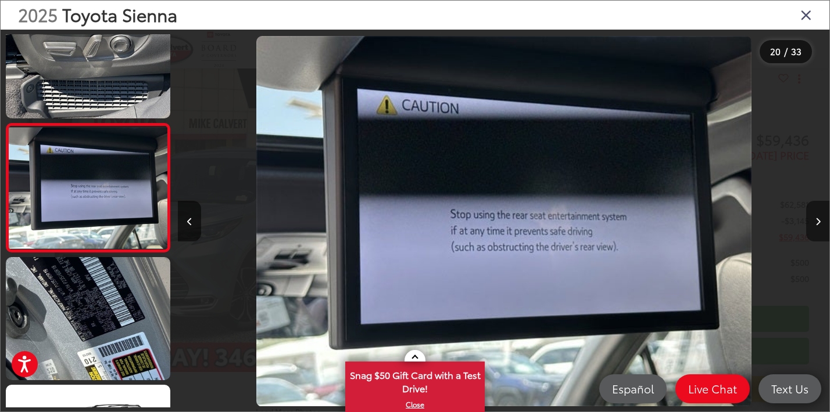
click at [816, 220] on icon "Next image" at bounding box center [817, 222] width 5 height 8
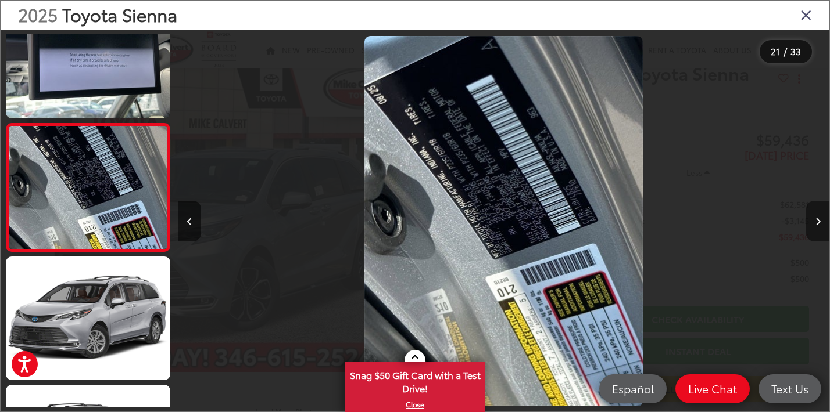
click at [816, 220] on icon "Next image" at bounding box center [817, 222] width 5 height 8
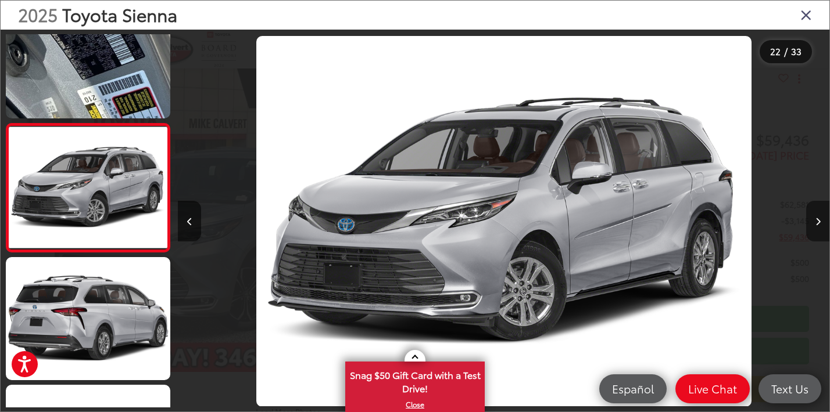
click at [816, 220] on icon "Next image" at bounding box center [817, 222] width 5 height 8
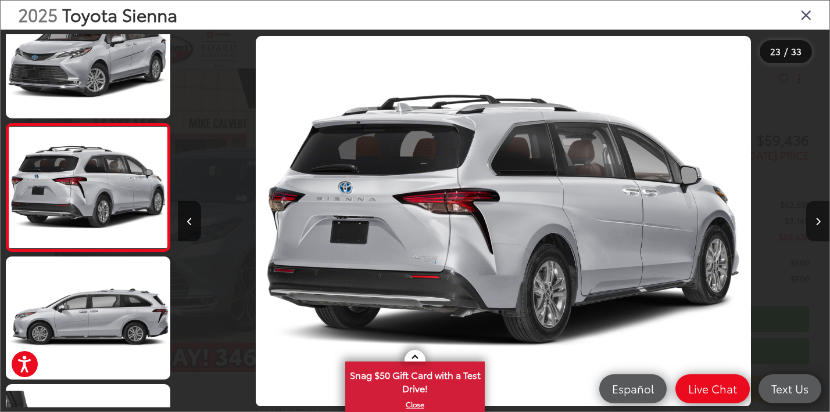
click at [816, 220] on icon "Next image" at bounding box center [817, 222] width 5 height 8
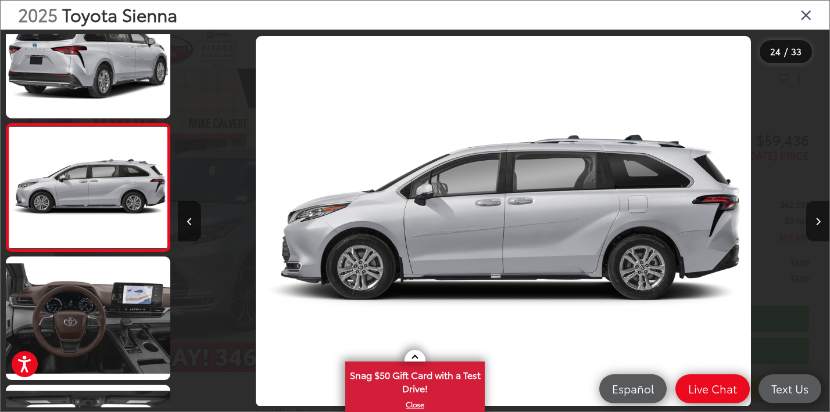
click at [816, 220] on icon "Next image" at bounding box center [817, 222] width 5 height 8
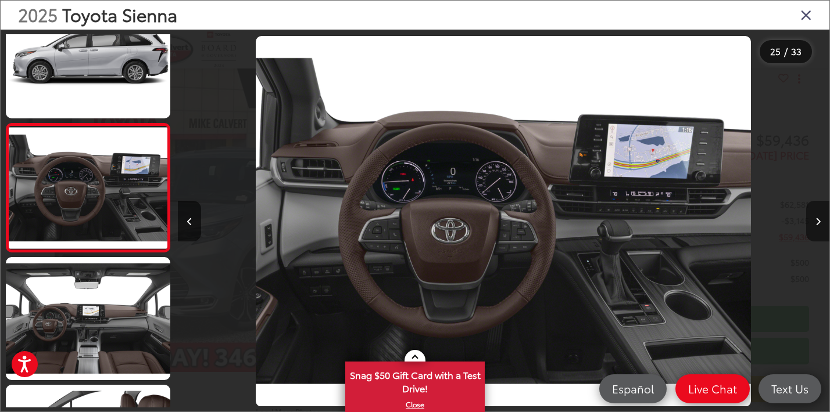
click at [816, 220] on icon "Next image" at bounding box center [817, 222] width 5 height 8
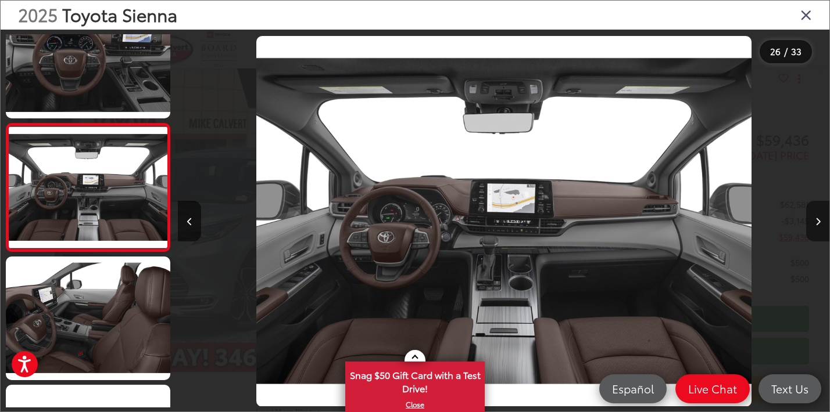
click at [816, 220] on icon "Next image" at bounding box center [817, 222] width 5 height 8
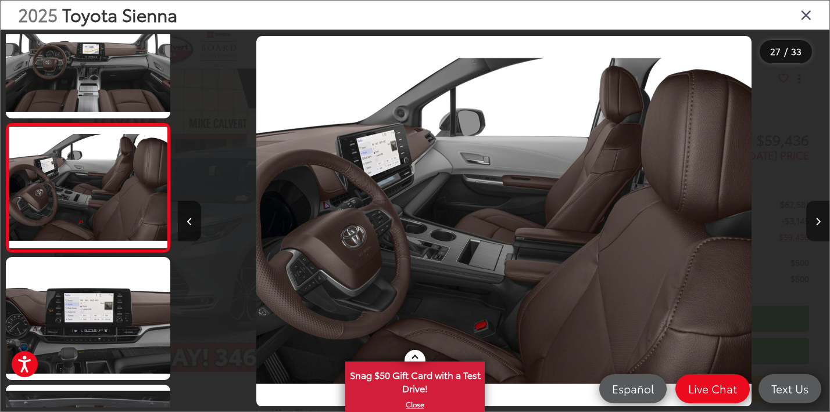
click at [816, 220] on icon "Next image" at bounding box center [817, 222] width 5 height 8
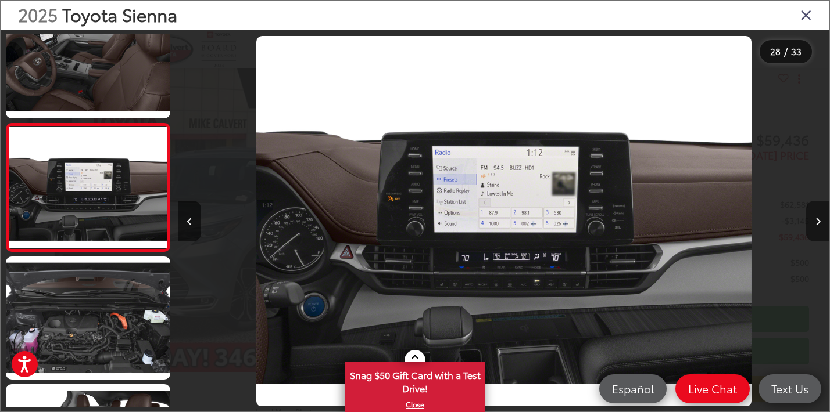
click at [816, 220] on icon "Next image" at bounding box center [817, 222] width 5 height 8
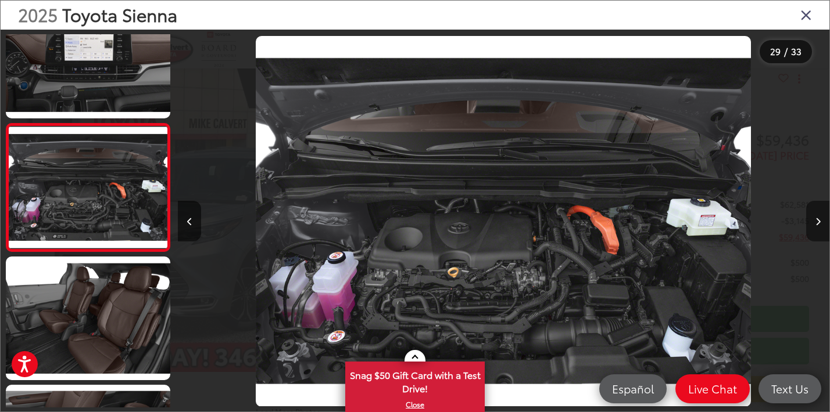
click at [816, 220] on icon "Next image" at bounding box center [817, 222] width 5 height 8
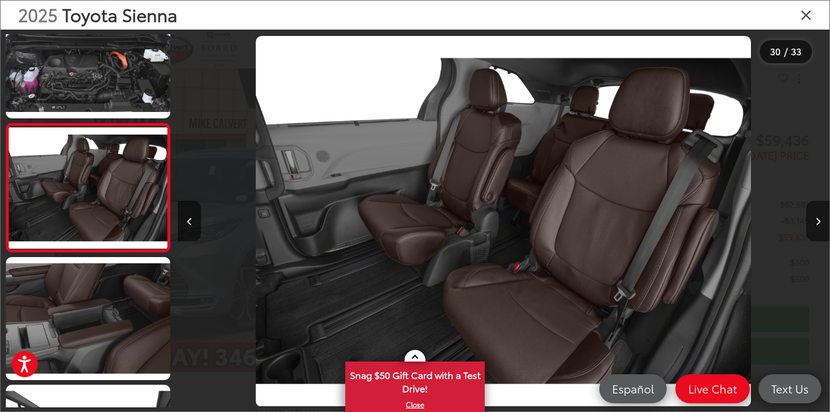
click at [816, 220] on icon "Next image" at bounding box center [817, 222] width 5 height 8
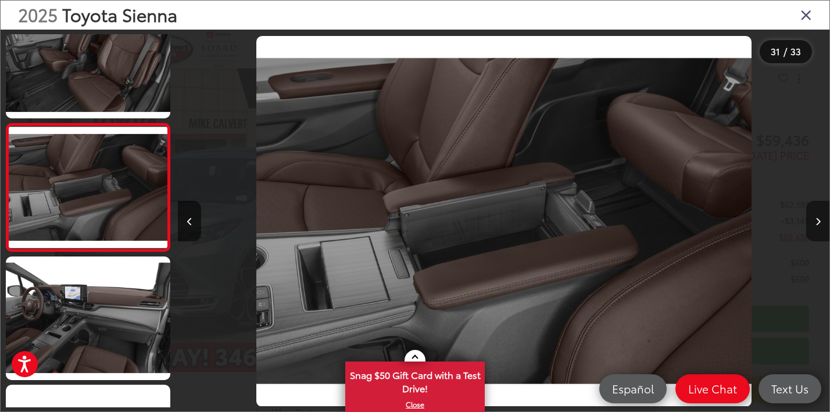
click at [816, 220] on icon "Next image" at bounding box center [817, 222] width 5 height 8
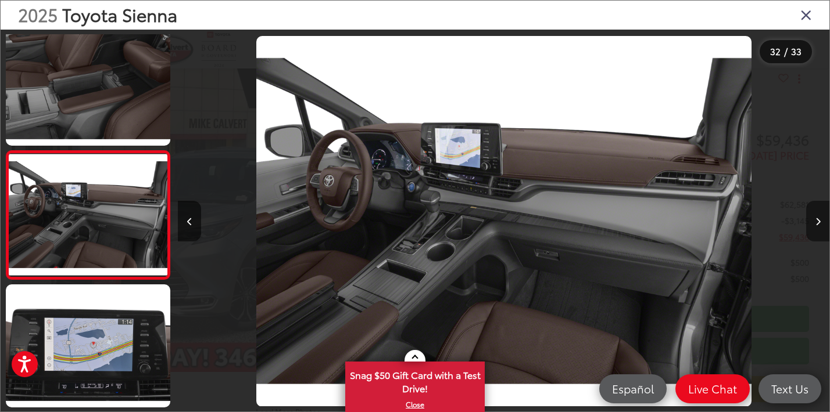
click at [816, 220] on icon "Next image" at bounding box center [817, 222] width 5 height 8
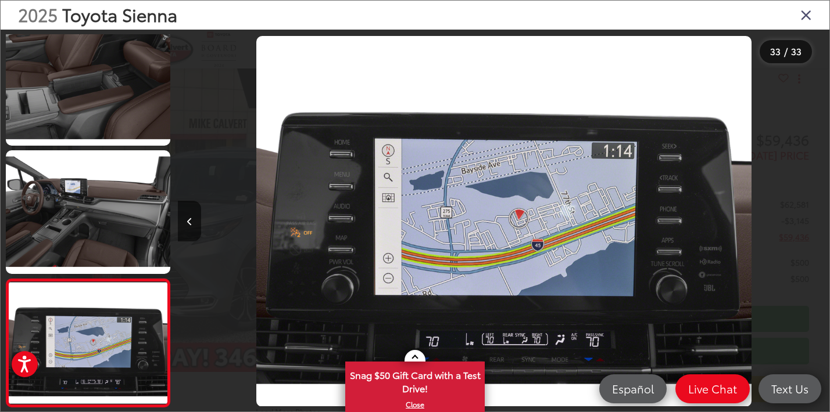
click at [816, 220] on div at bounding box center [747, 221] width 163 height 383
click at [801, 7] on icon "Close gallery" at bounding box center [806, 14] width 12 height 15
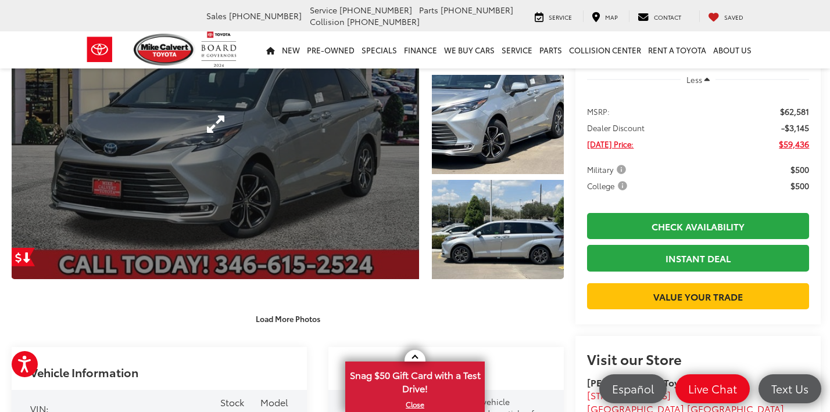
scroll to position [157, 0]
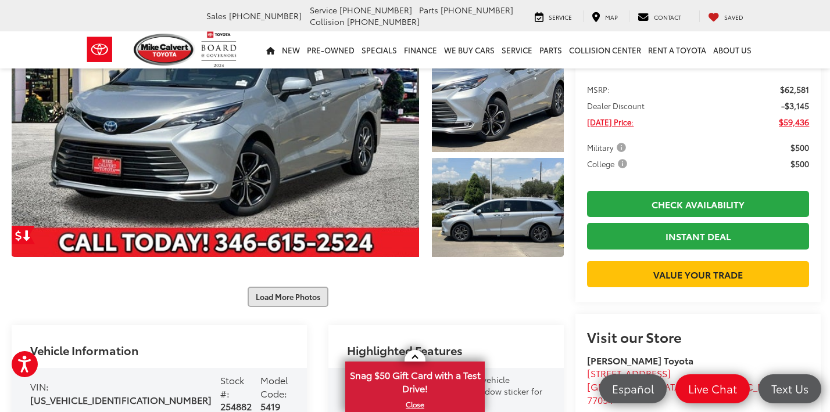
click at [262, 287] on button "Load More Photos" at bounding box center [287, 297] width 81 height 20
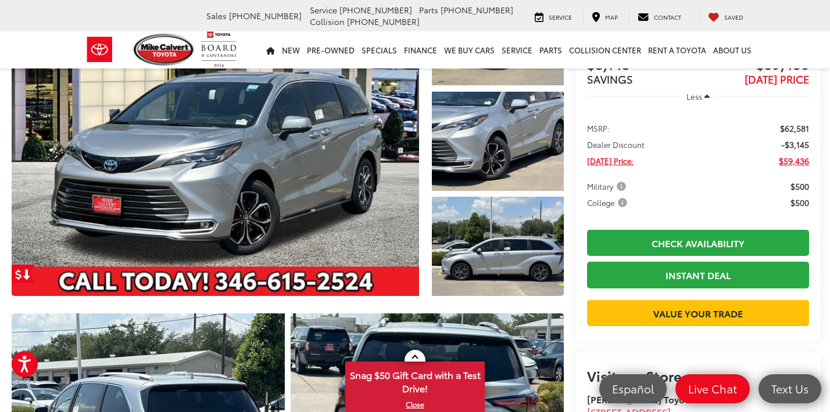
scroll to position [135, 0]
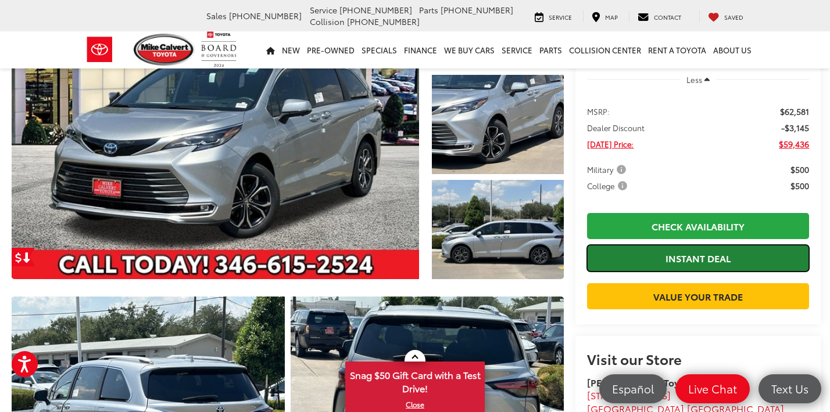
click at [681, 254] on link "Instant Deal" at bounding box center [698, 258] width 222 height 26
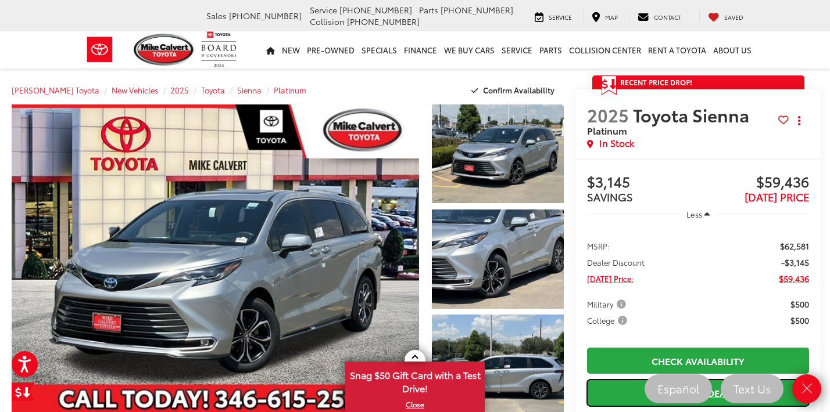
scroll to position [0, 0]
click at [63, 55] on nav "New New New Tundra Inventory Schedule Test Drive Model Research Toyota Reviews …" at bounding box center [415, 49] width 830 height 37
click at [810, 389] on icon "Close" at bounding box center [806, 389] width 16 height 16
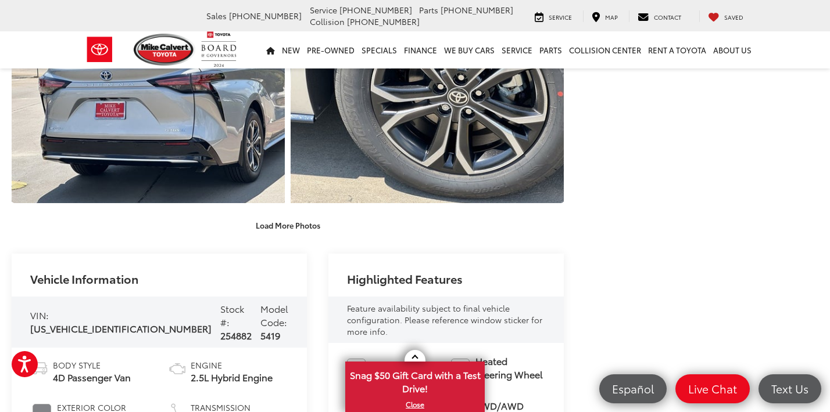
scroll to position [644, 0]
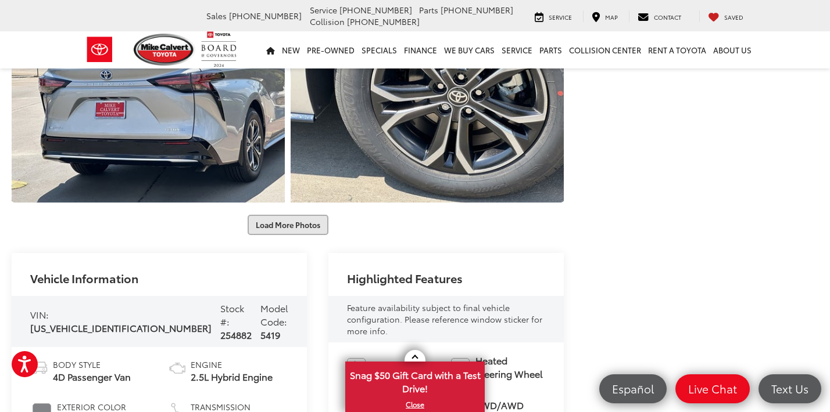
click at [271, 215] on button "Load More Photos" at bounding box center [287, 225] width 81 height 20
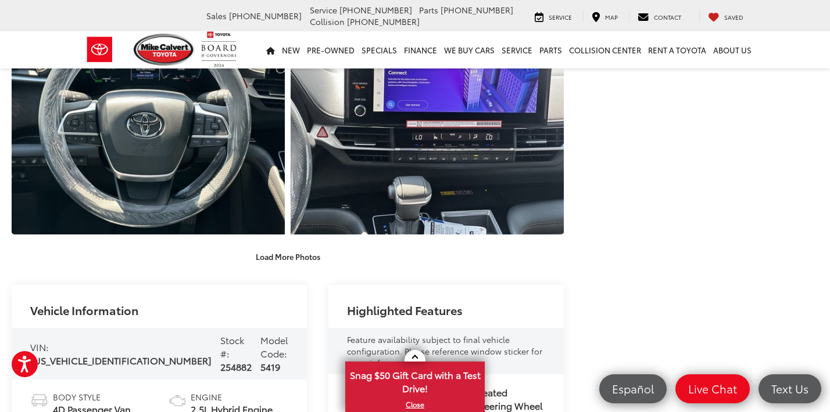
scroll to position [1048, 0]
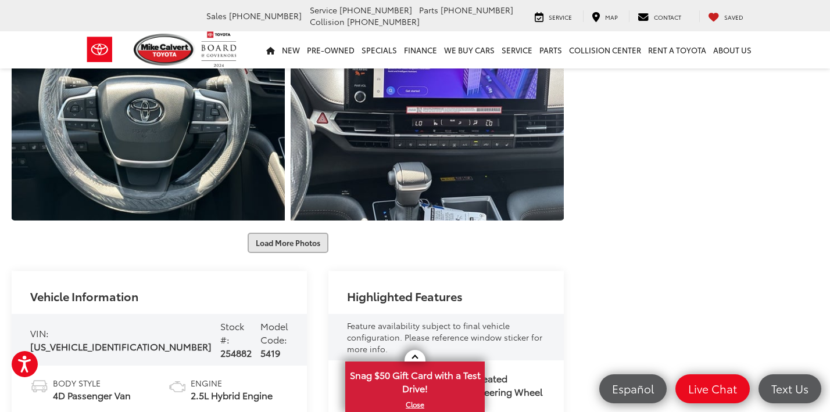
click at [284, 233] on button "Load More Photos" at bounding box center [287, 243] width 81 height 20
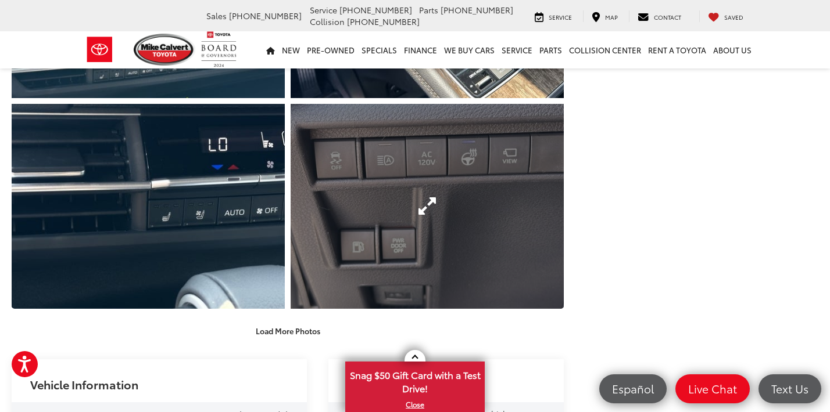
scroll to position [1385, 0]
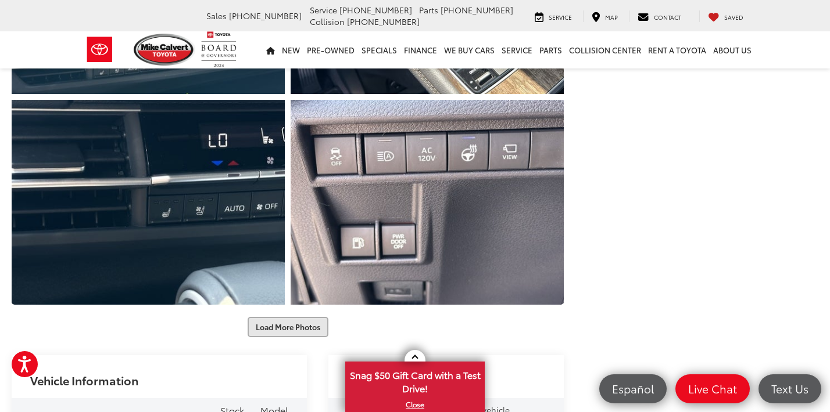
click at [281, 317] on button "Load More Photos" at bounding box center [287, 327] width 81 height 20
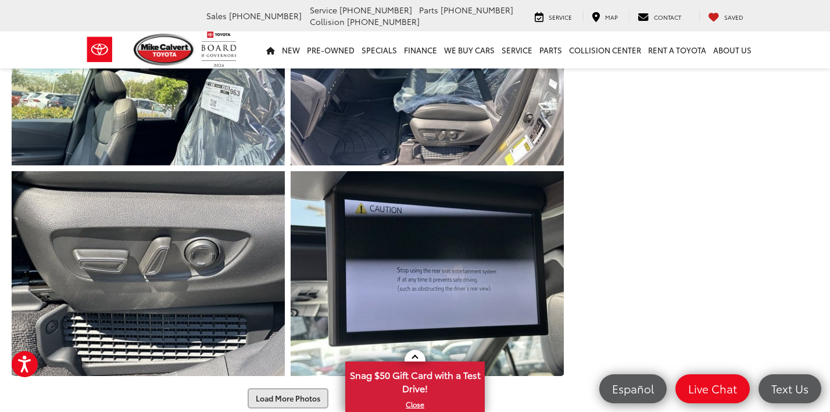
scroll to position [1771, 0]
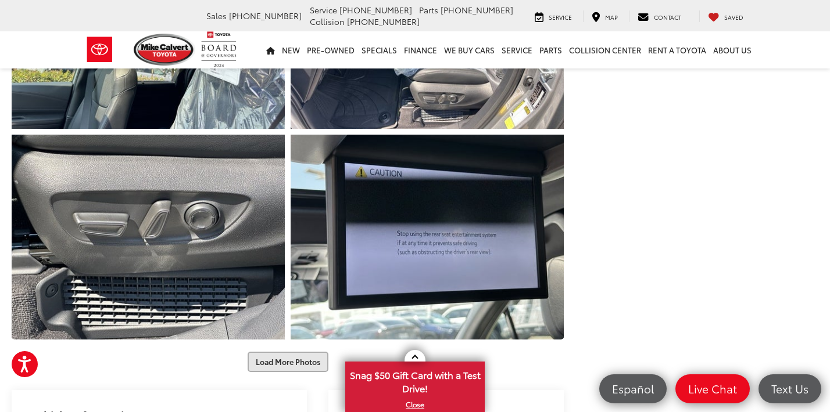
click at [282, 352] on button "Load More Photos" at bounding box center [287, 362] width 81 height 20
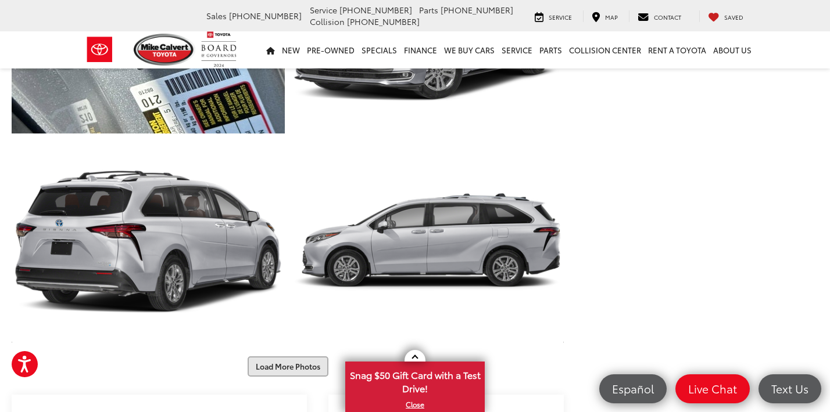
scroll to position [2208, 0]
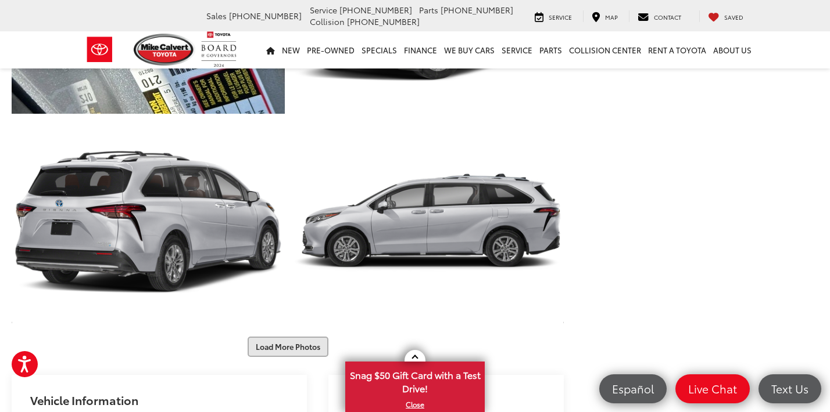
click at [292, 337] on button "Load More Photos" at bounding box center [287, 347] width 81 height 20
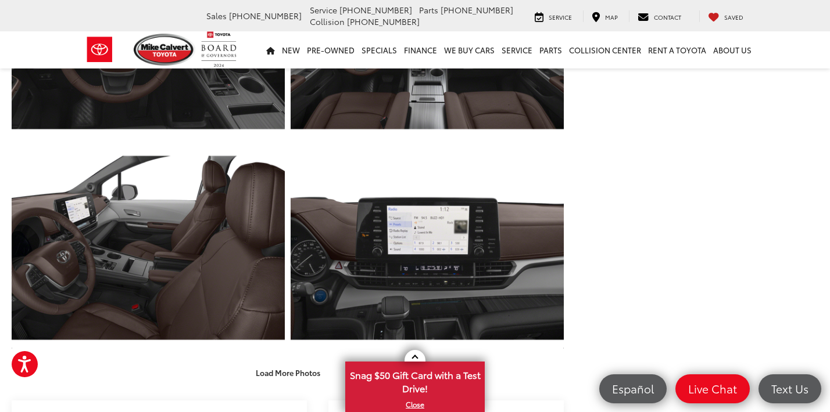
scroll to position [2599, 0]
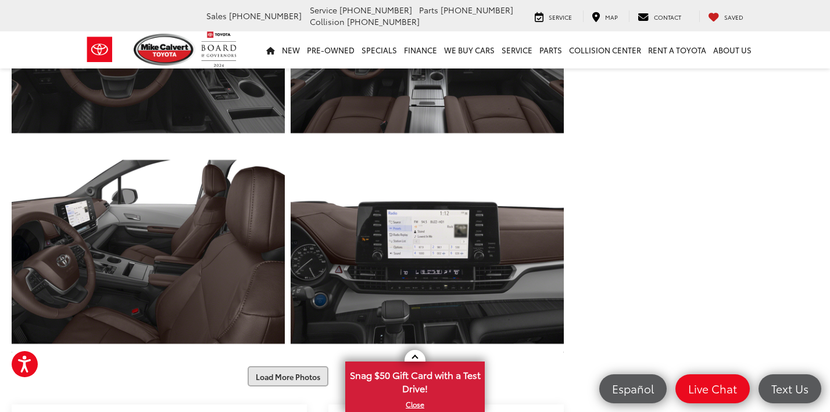
click at [292, 367] on button "Load More Photos" at bounding box center [287, 377] width 81 height 20
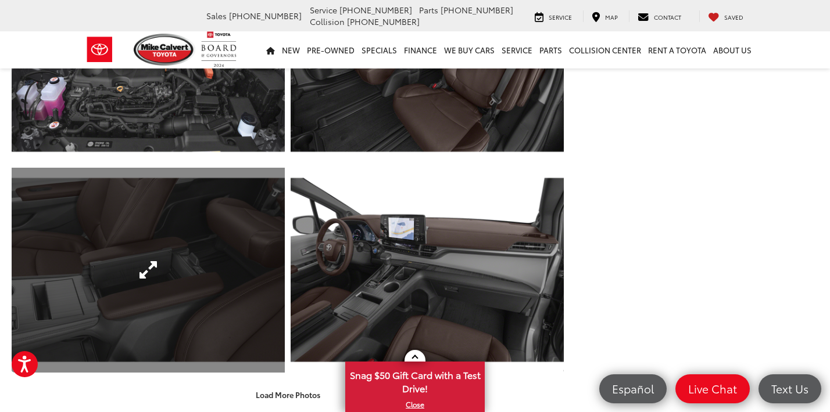
scroll to position [3003, 0]
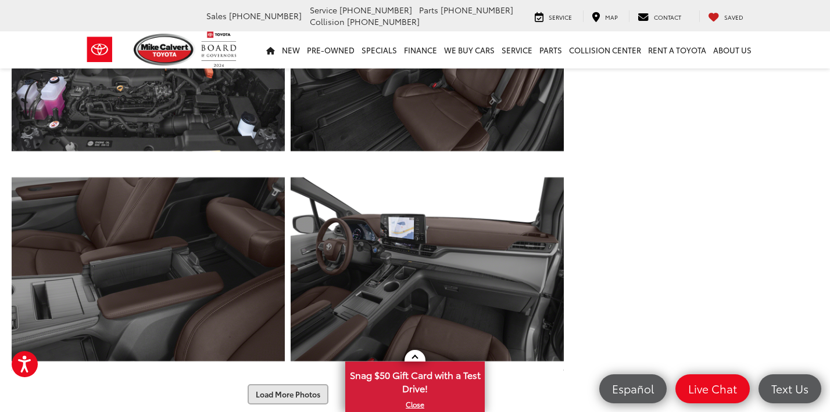
click at [269, 385] on button "Load More Photos" at bounding box center [287, 395] width 81 height 20
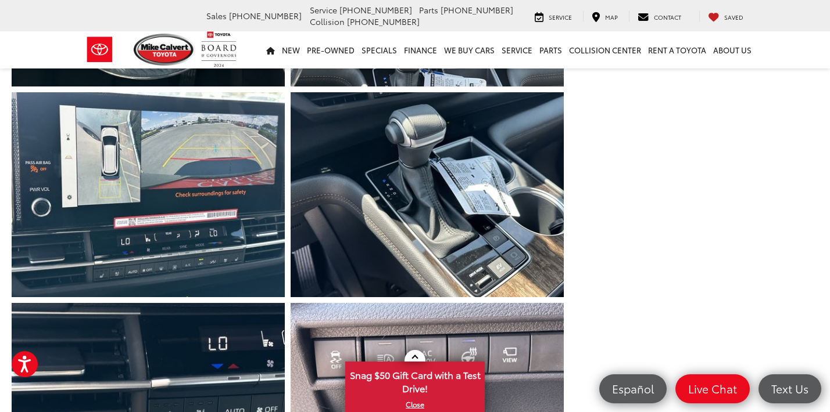
scroll to position [1187, 0]
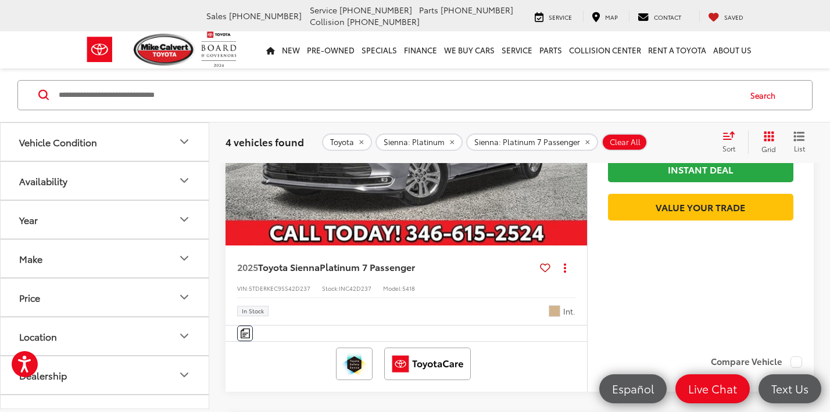
scroll to position [228, 0]
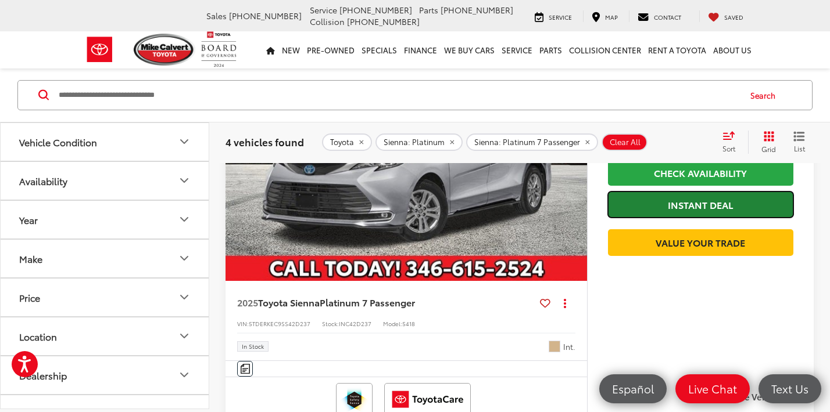
click at [649, 211] on link "Instant Deal" at bounding box center [700, 205] width 185 height 26
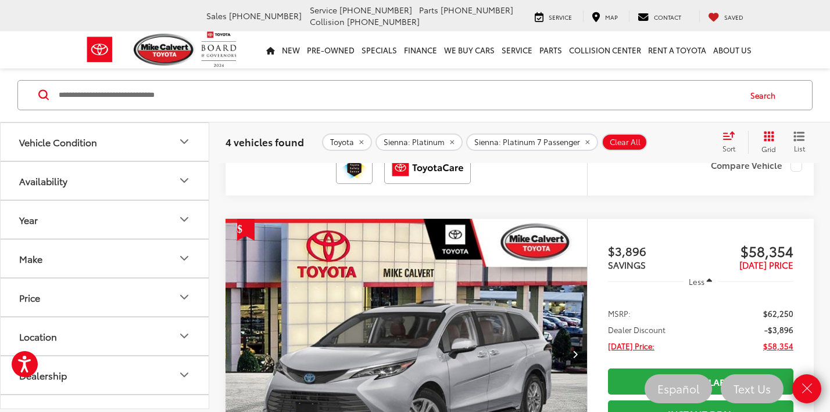
scroll to position [473, 0]
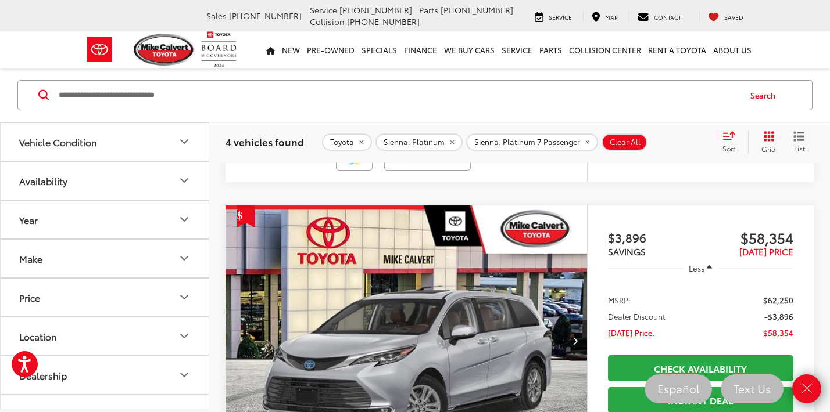
click at [427, 116] on div "Search" at bounding box center [415, 96] width 830 height 54
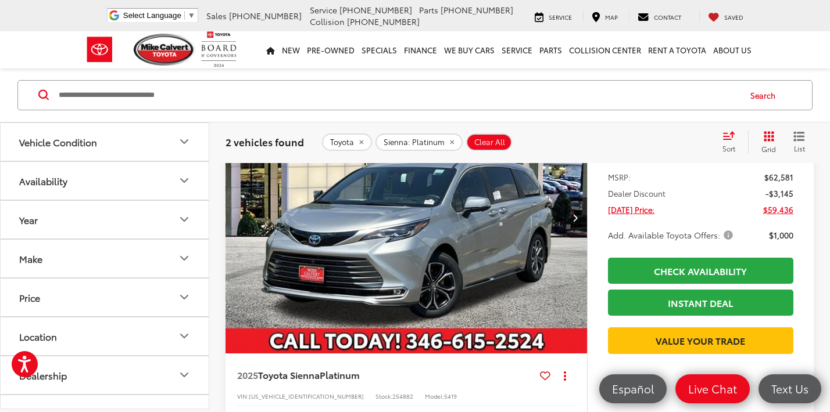
scroll to position [156, 0]
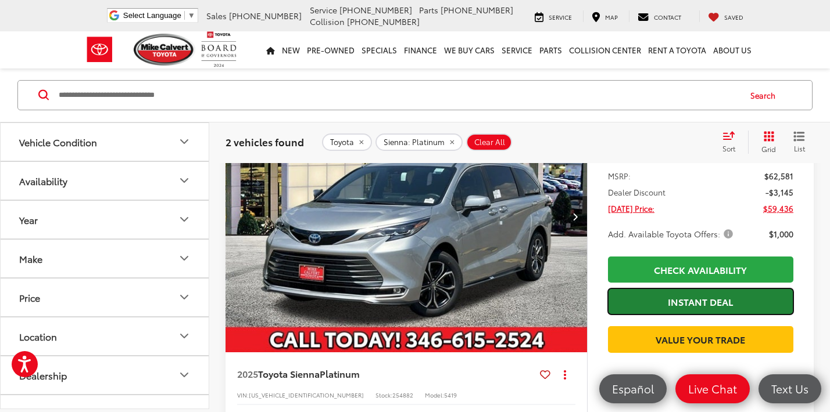
click at [640, 304] on link "Instant Deal" at bounding box center [700, 302] width 185 height 26
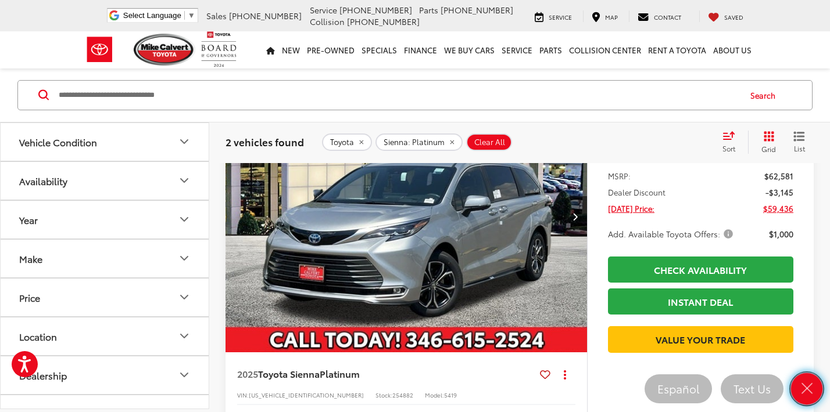
click at [813, 392] on icon "Close" at bounding box center [806, 389] width 16 height 16
